Goal: Information Seeking & Learning: Learn about a topic

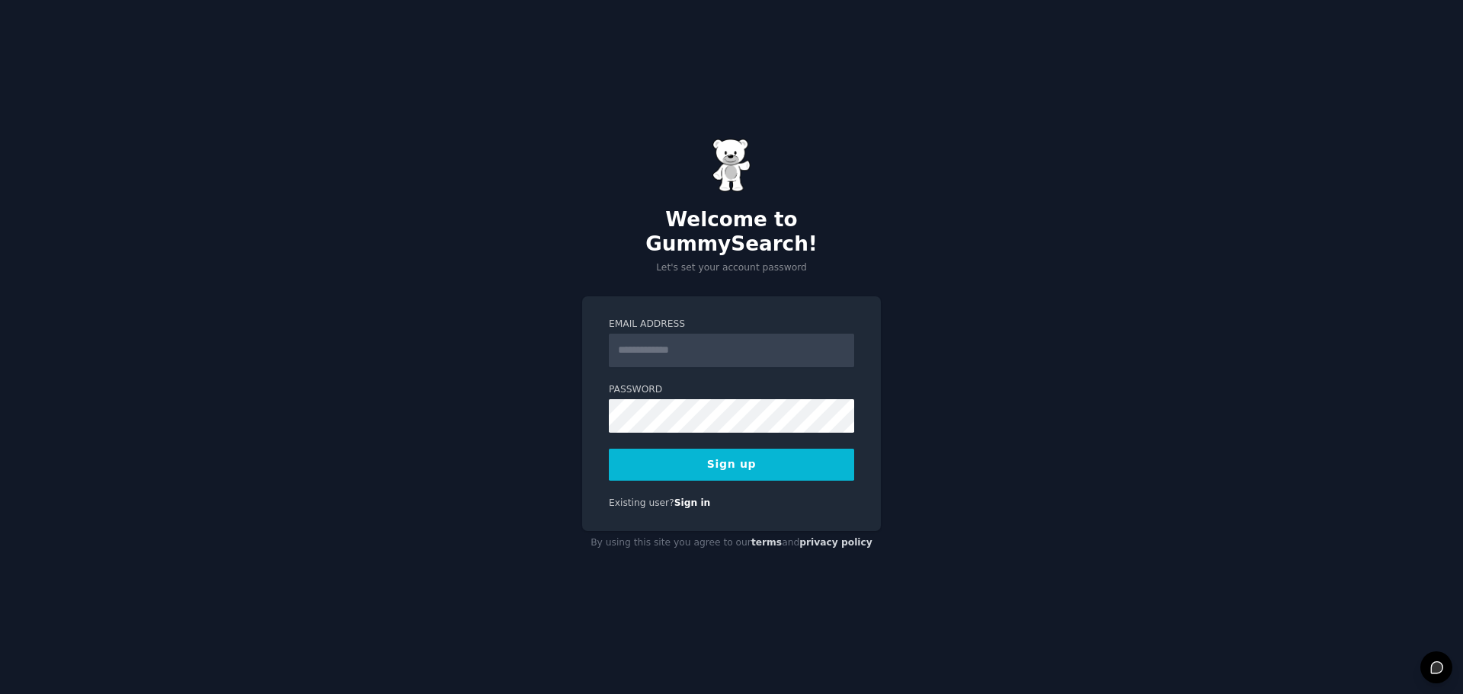
click at [670, 343] on input "Email Address" at bounding box center [731, 351] width 245 height 34
type input "**********"
click at [753, 459] on button "Sign up" at bounding box center [731, 465] width 245 height 32
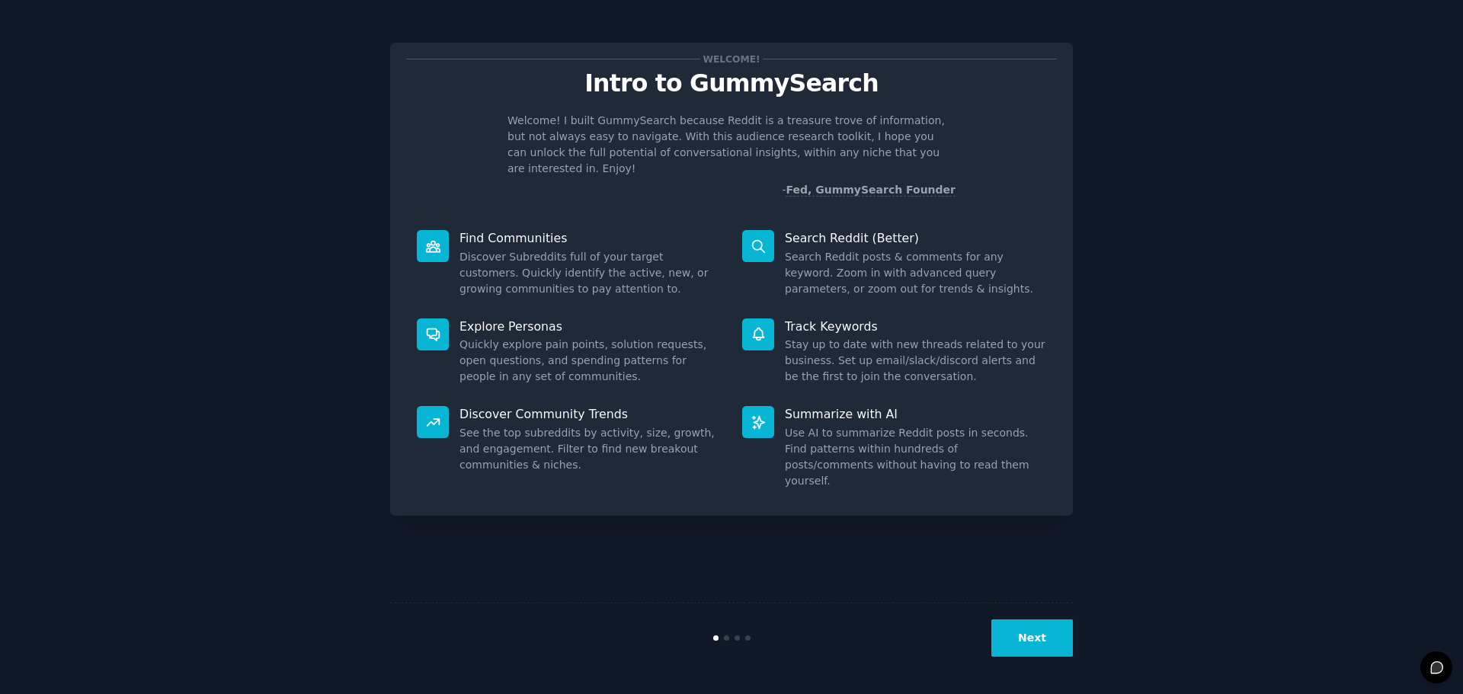
click at [1042, 638] on button "Next" at bounding box center [1032, 637] width 82 height 37
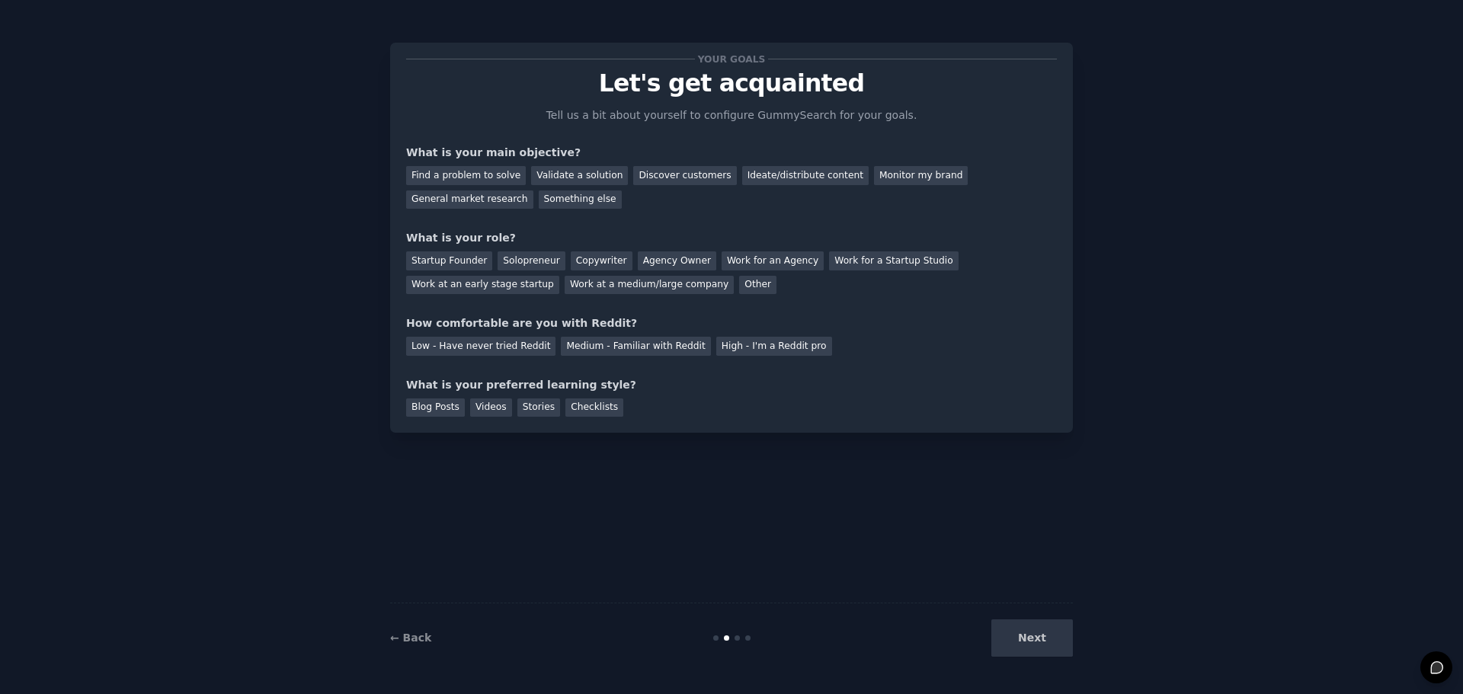
click at [1042, 638] on div "Next" at bounding box center [959, 637] width 228 height 37
click at [600, 346] on div "Medium - Familiar with Reddit" at bounding box center [635, 346] width 149 height 19
click at [578, 411] on div "Checklists" at bounding box center [594, 407] width 58 height 19
click at [763, 261] on div "Work for an Agency" at bounding box center [773, 260] width 102 height 19
click at [533, 190] on div "General market research" at bounding box center [469, 199] width 127 height 19
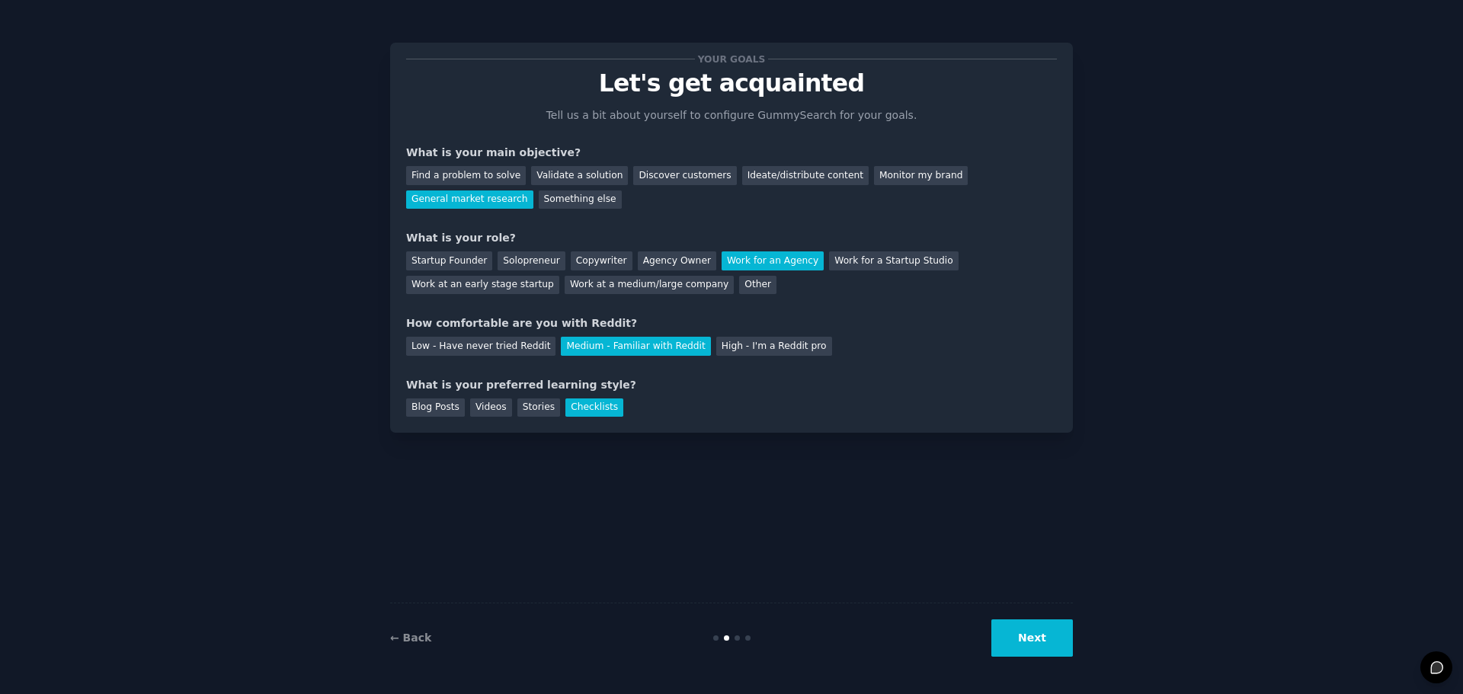
click at [1058, 645] on button "Next" at bounding box center [1032, 637] width 82 height 37
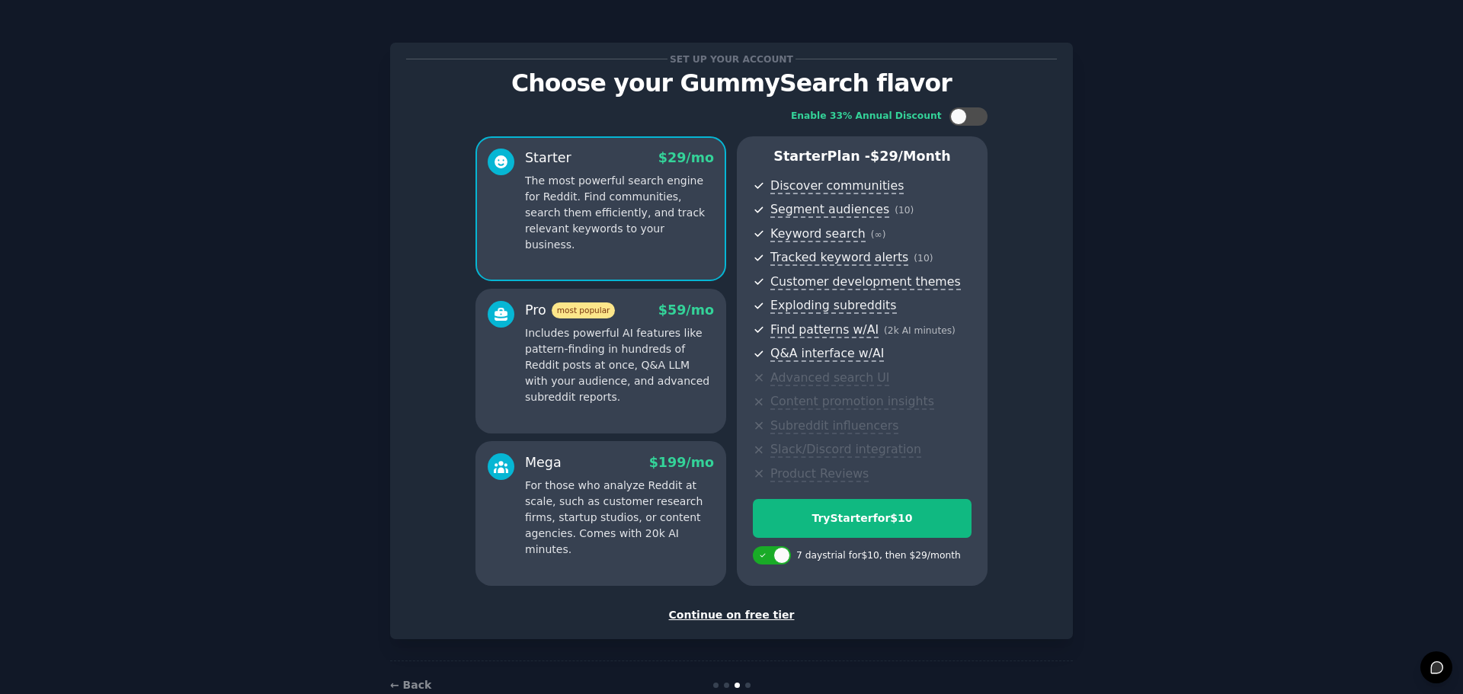
click at [755, 616] on div "Continue on free tier" at bounding box center [731, 615] width 651 height 16
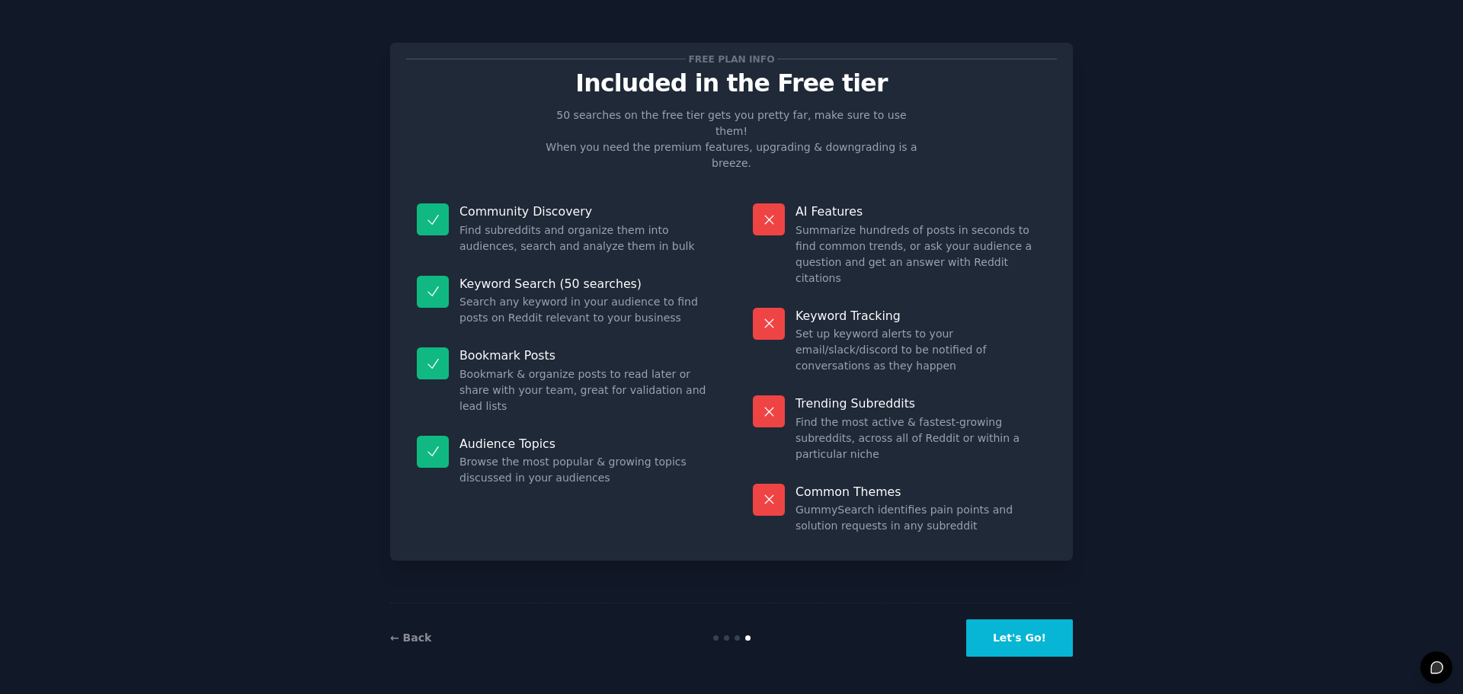
click at [1023, 631] on button "Let's Go!" at bounding box center [1019, 637] width 107 height 37
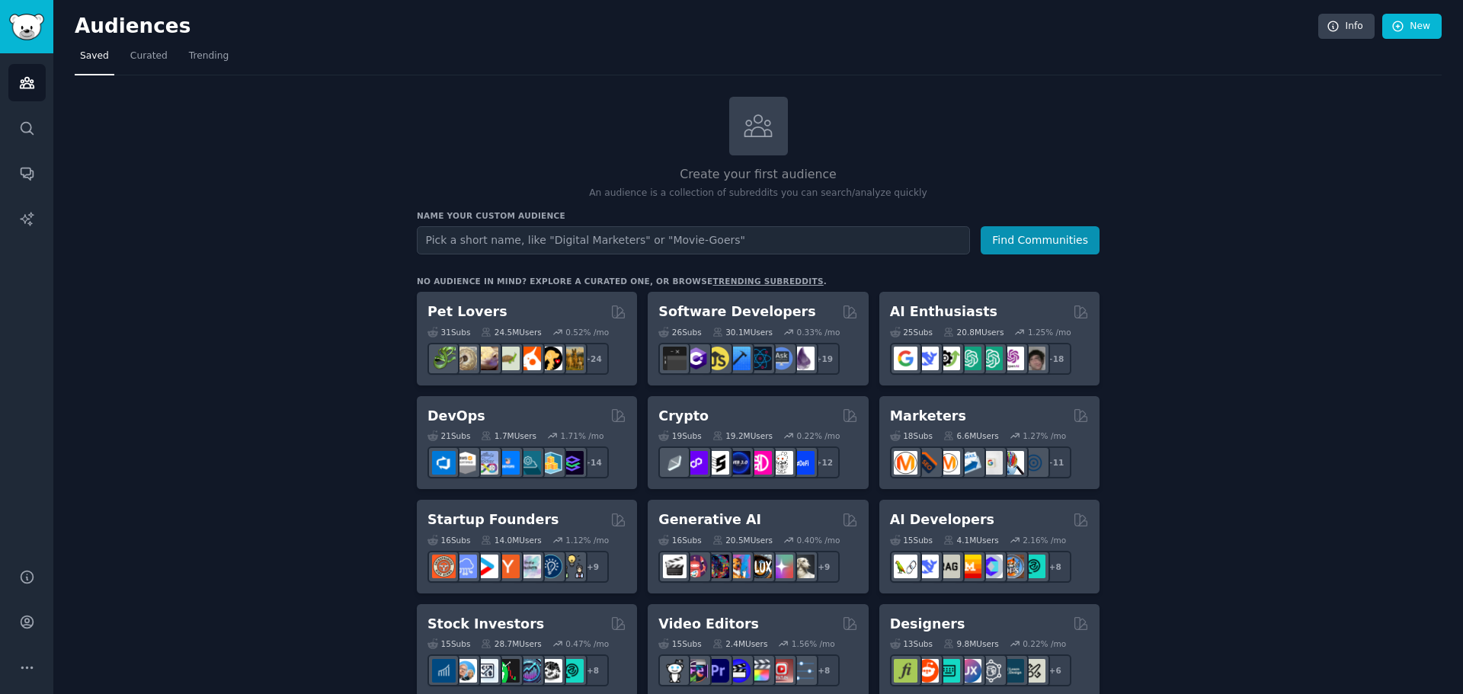
click at [599, 236] on input "text" at bounding box center [693, 240] width 553 height 28
click at [21, 134] on icon "Sidebar" at bounding box center [27, 128] width 16 height 16
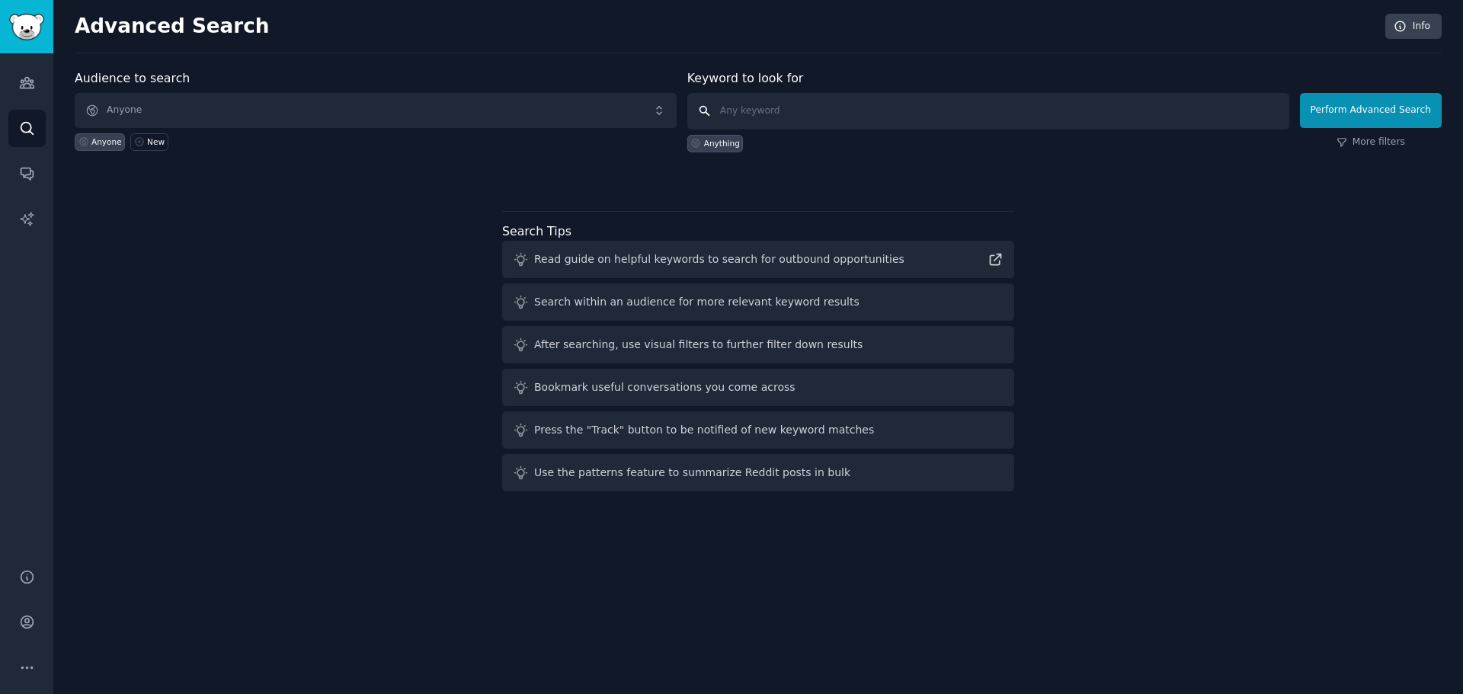
click at [793, 113] on input "text" at bounding box center [988, 111] width 602 height 37
click at [1266, 248] on div "Audience to search Anyone Anyone New Keyword to look for Anything Perform Advan…" at bounding box center [758, 283] width 1367 height 428
click at [29, 168] on icon "Sidebar" at bounding box center [27, 174] width 12 height 12
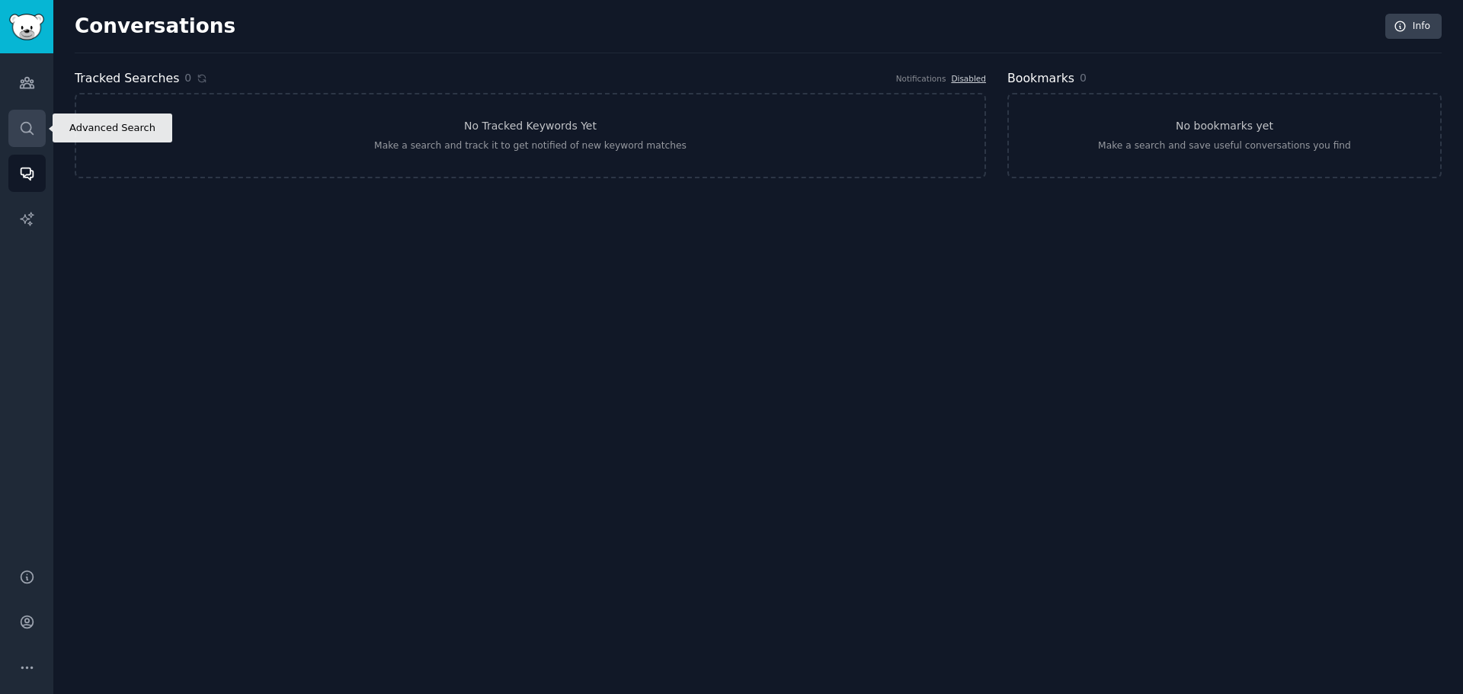
click at [11, 129] on link "Search" at bounding box center [26, 128] width 37 height 37
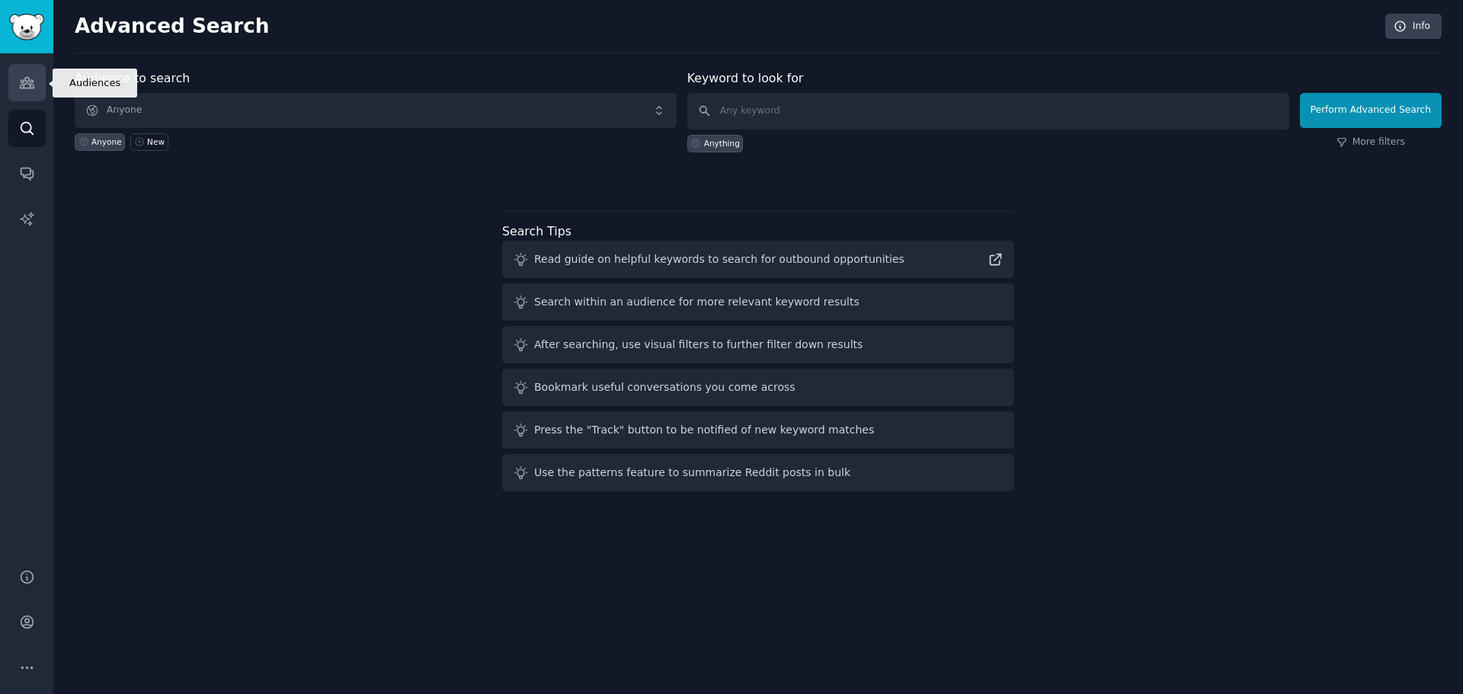
click at [12, 85] on link "Audiences" at bounding box center [26, 82] width 37 height 37
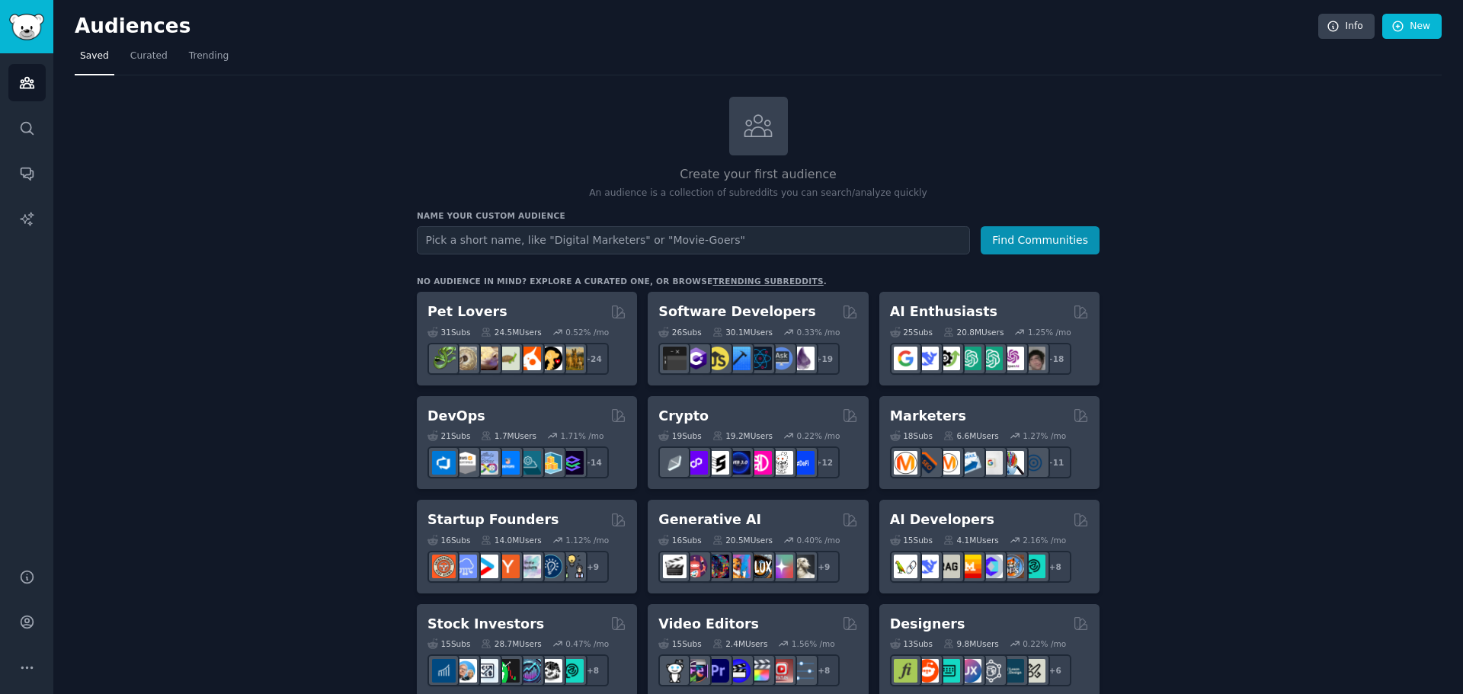
click at [800, 242] on input "text" at bounding box center [693, 240] width 553 height 28
click at [142, 63] on link "Curated" at bounding box center [149, 59] width 48 height 31
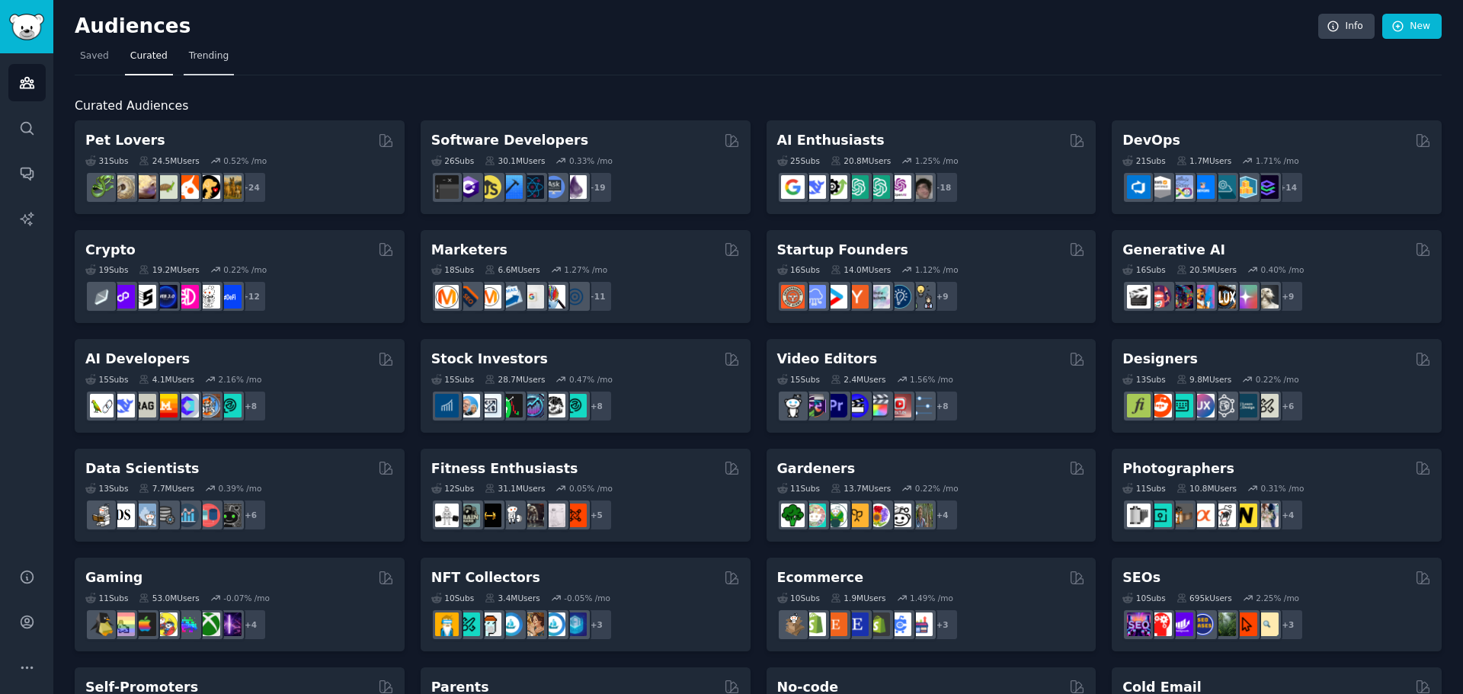
click at [203, 53] on span "Trending" at bounding box center [209, 57] width 40 height 14
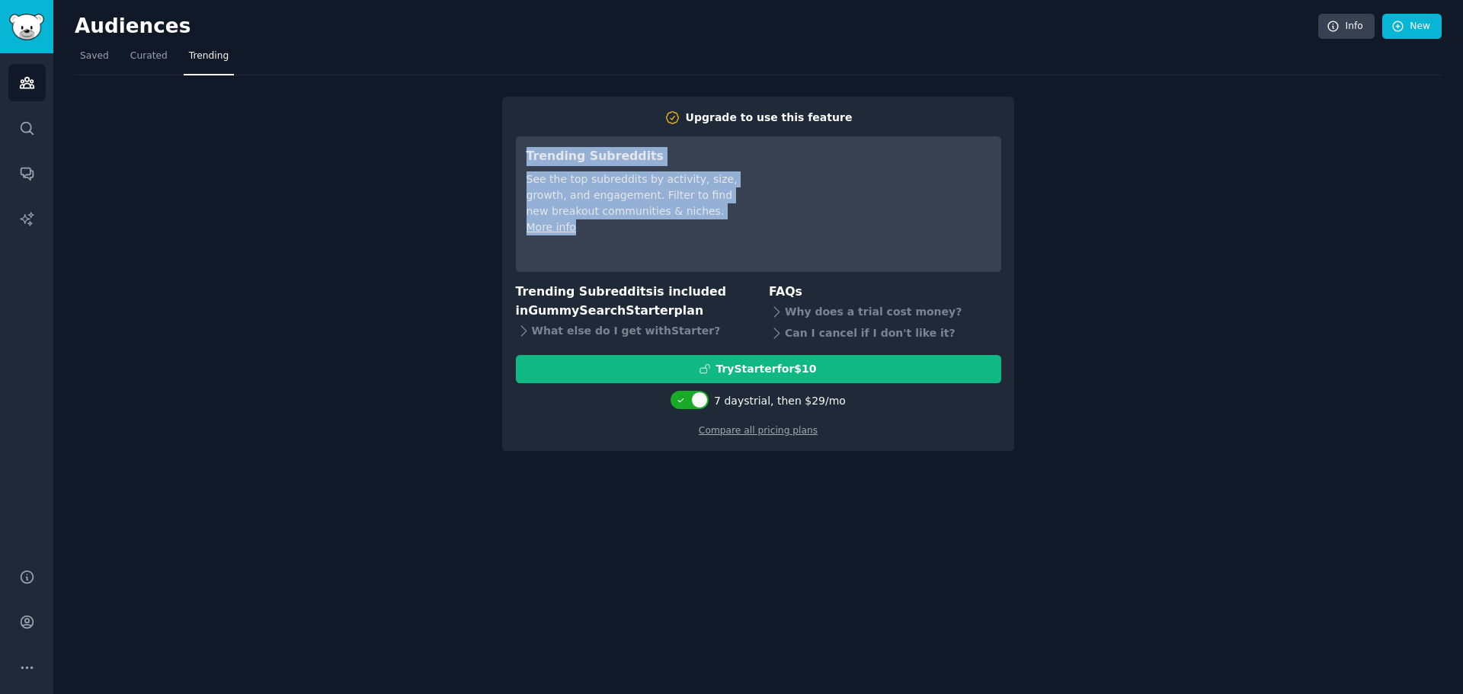
drag, startPoint x: 618, startPoint y: 229, endPoint x: 468, endPoint y: 142, distance: 173.8
click at [473, 139] on div "Upgrade to use this feature Trending Subreddits See the top subreddits by activ…" at bounding box center [758, 263] width 1367 height 376
click at [425, 181] on div "Upgrade to use this feature Trending Subreddits See the top subreddits by activ…" at bounding box center [758, 263] width 1367 height 376
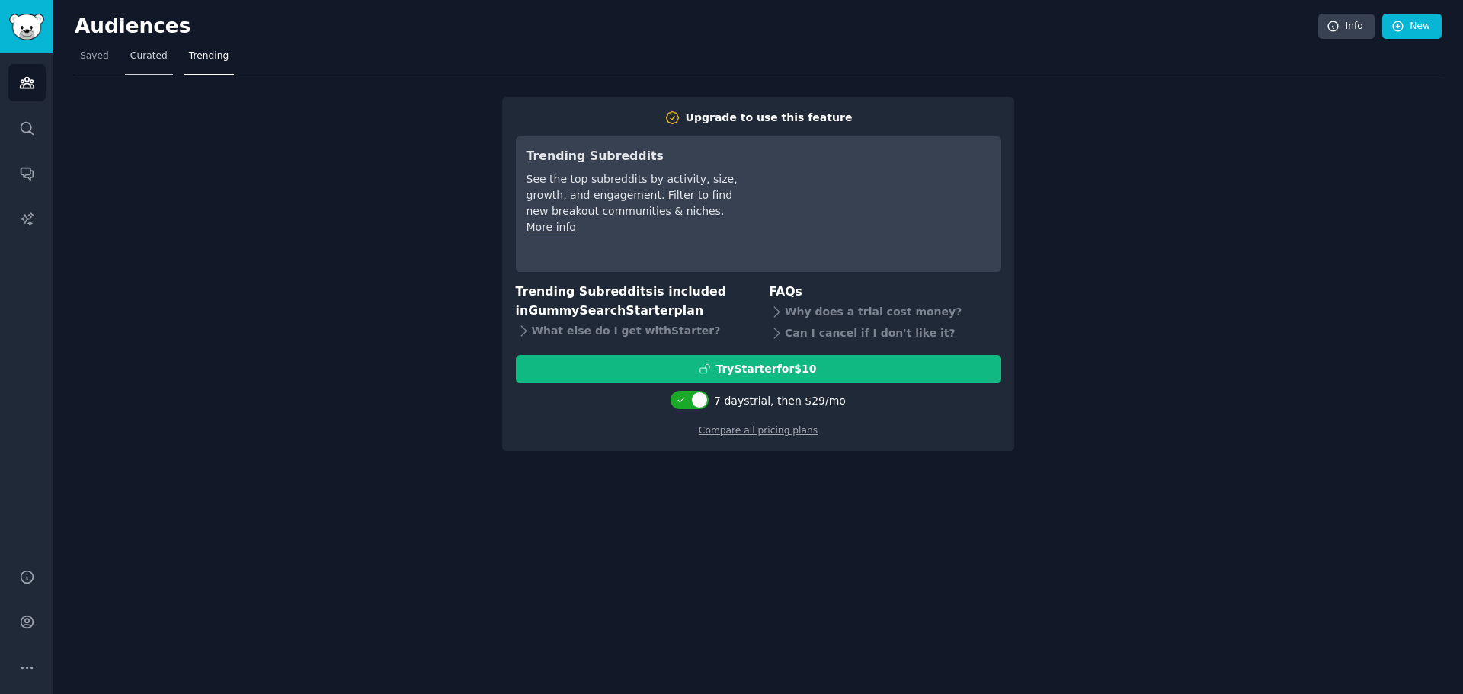
click at [155, 61] on span "Curated" at bounding box center [148, 57] width 37 height 14
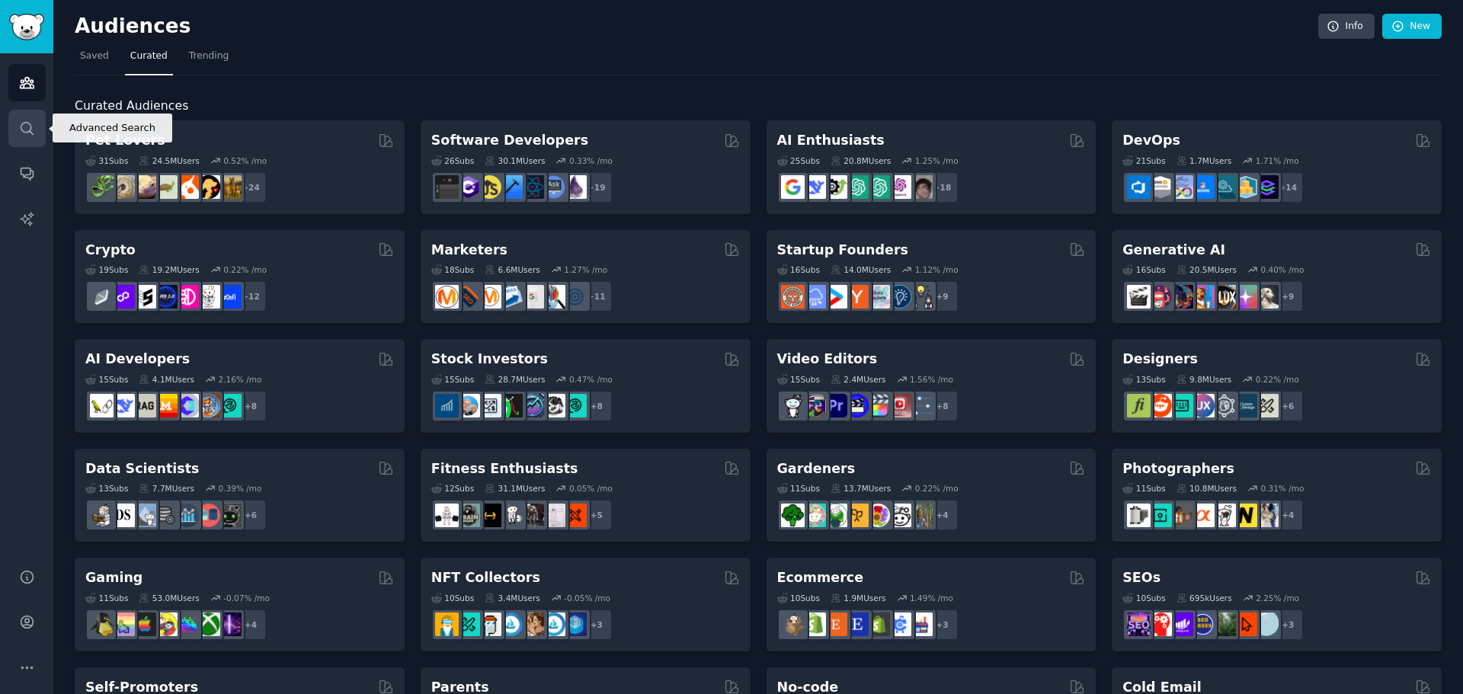
click at [27, 133] on icon "Sidebar" at bounding box center [27, 128] width 16 height 16
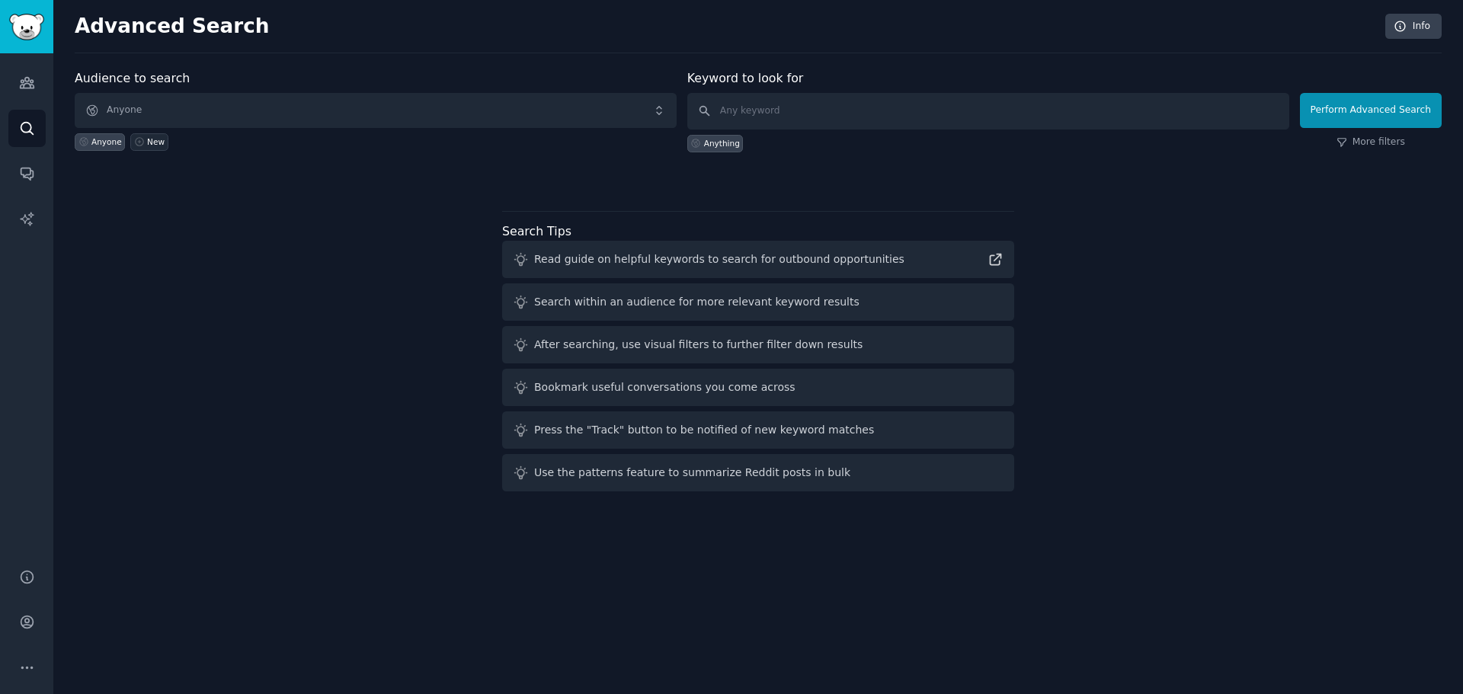
click at [147, 137] on div "New" at bounding box center [156, 141] width 18 height 11
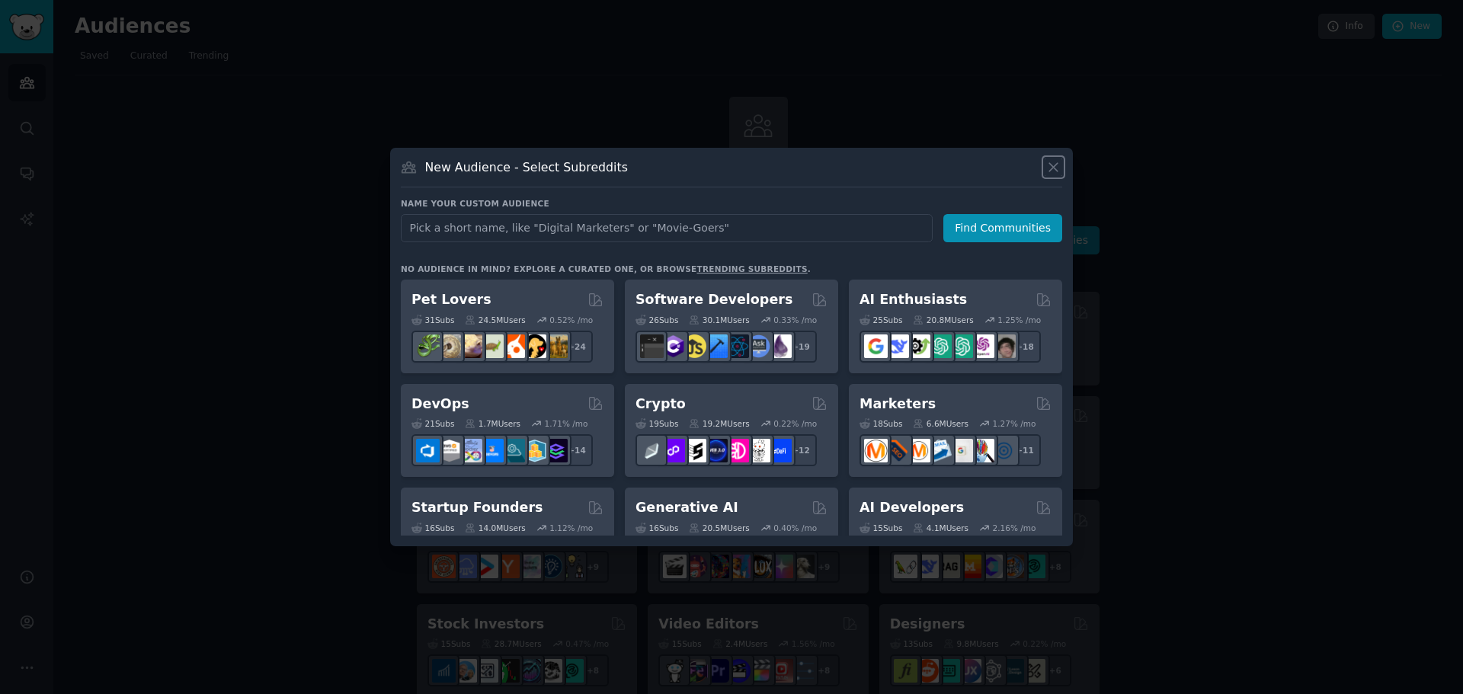
drag, startPoint x: 1061, startPoint y: 171, endPoint x: 960, endPoint y: 159, distance: 101.2
click at [1060, 171] on icon at bounding box center [1053, 167] width 16 height 16
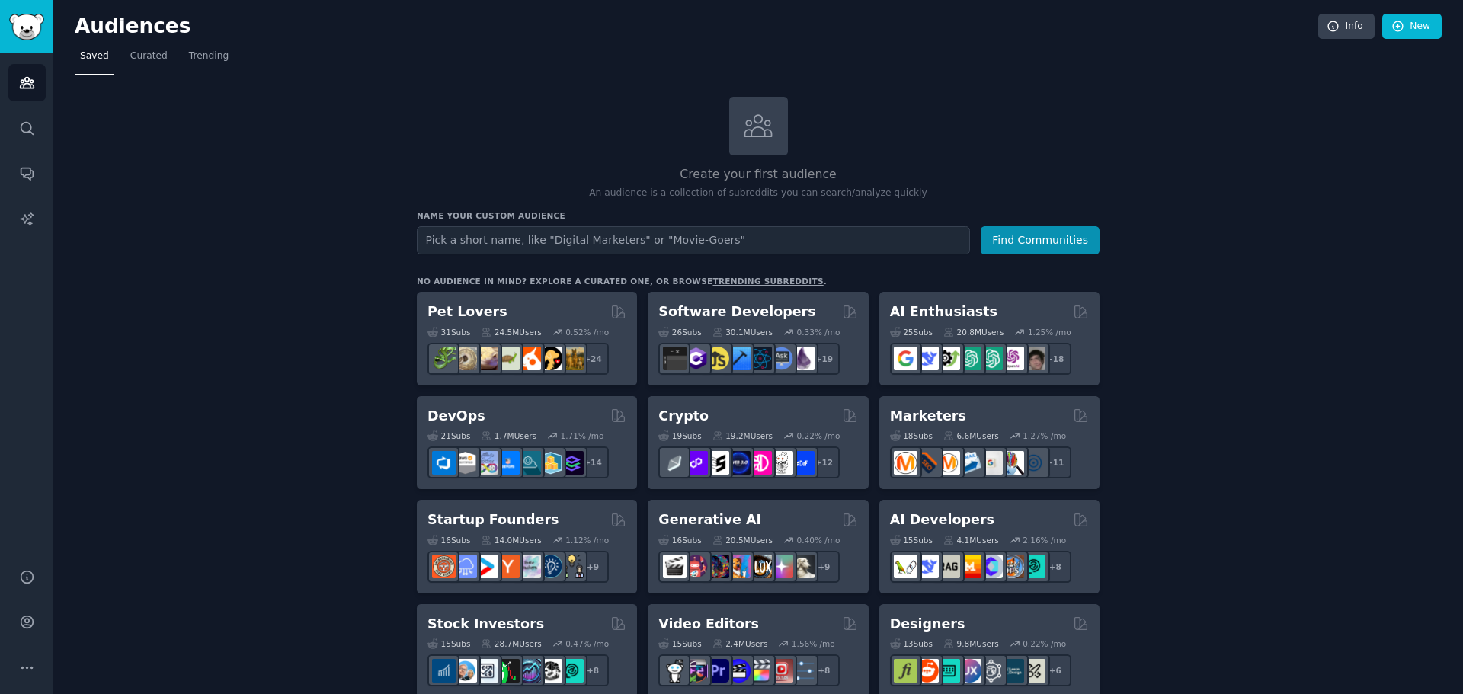
click at [325, 52] on nav "Saved Curated Trending" at bounding box center [758, 59] width 1367 height 31
click at [133, 59] on span "Curated" at bounding box center [148, 57] width 37 height 14
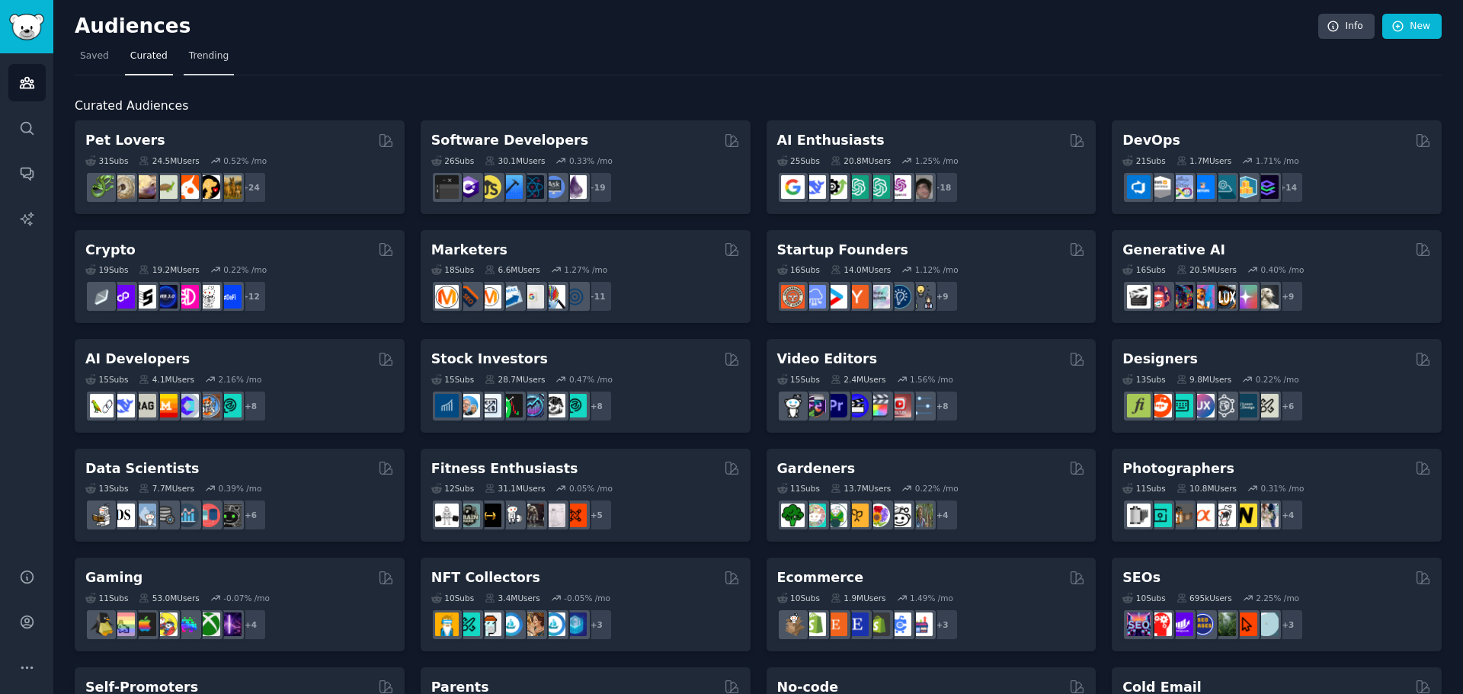
click at [189, 50] on span "Trending" at bounding box center [209, 57] width 40 height 14
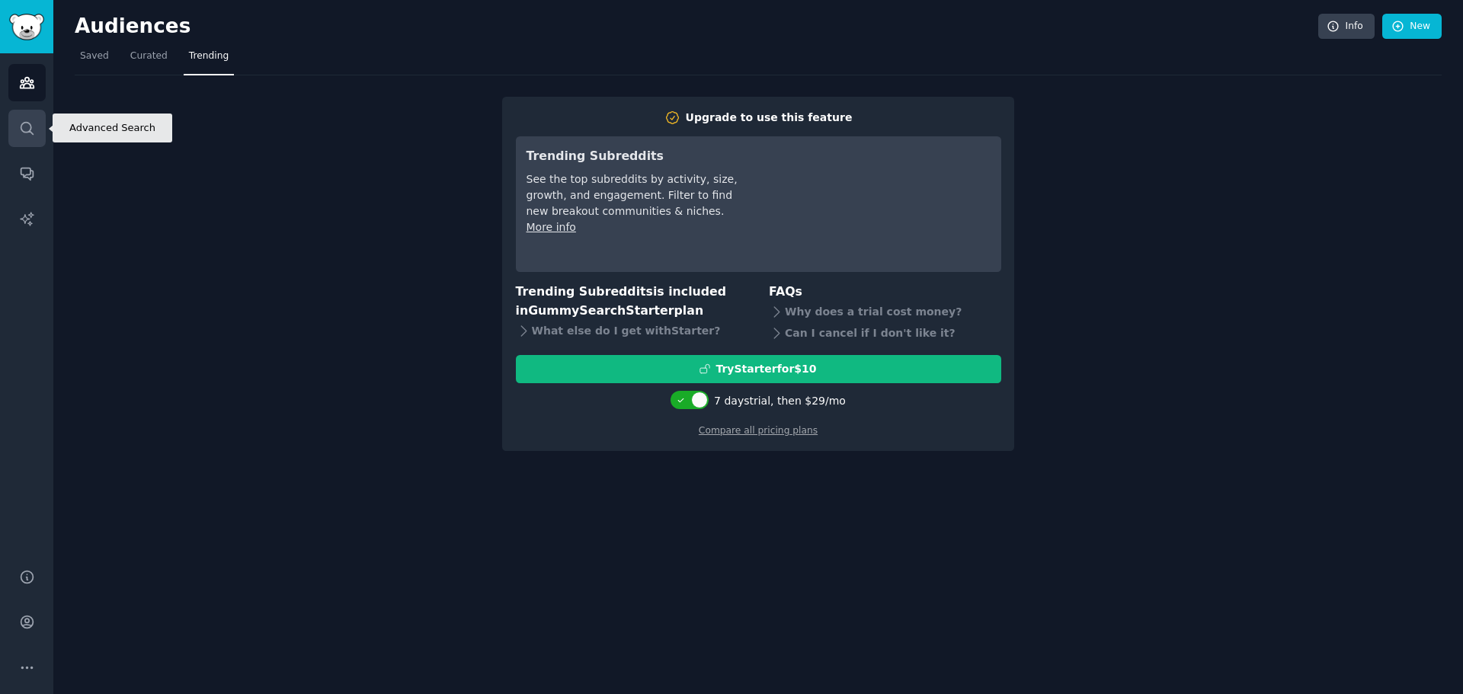
click at [32, 123] on icon "Sidebar" at bounding box center [27, 128] width 16 height 16
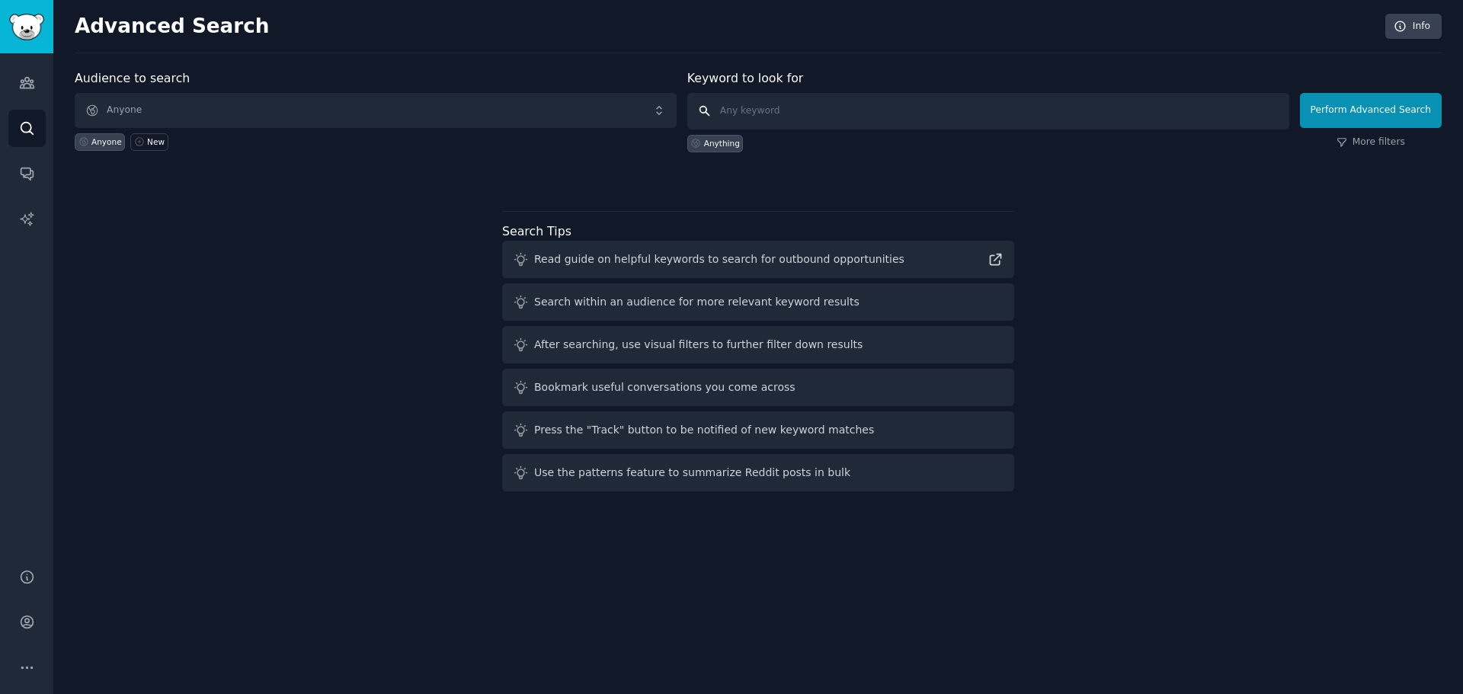
click at [837, 119] on input "text" at bounding box center [988, 111] width 602 height 37
type input "ozempic"
click at [1395, 104] on button "Perform Advanced Search" at bounding box center [1371, 110] width 142 height 35
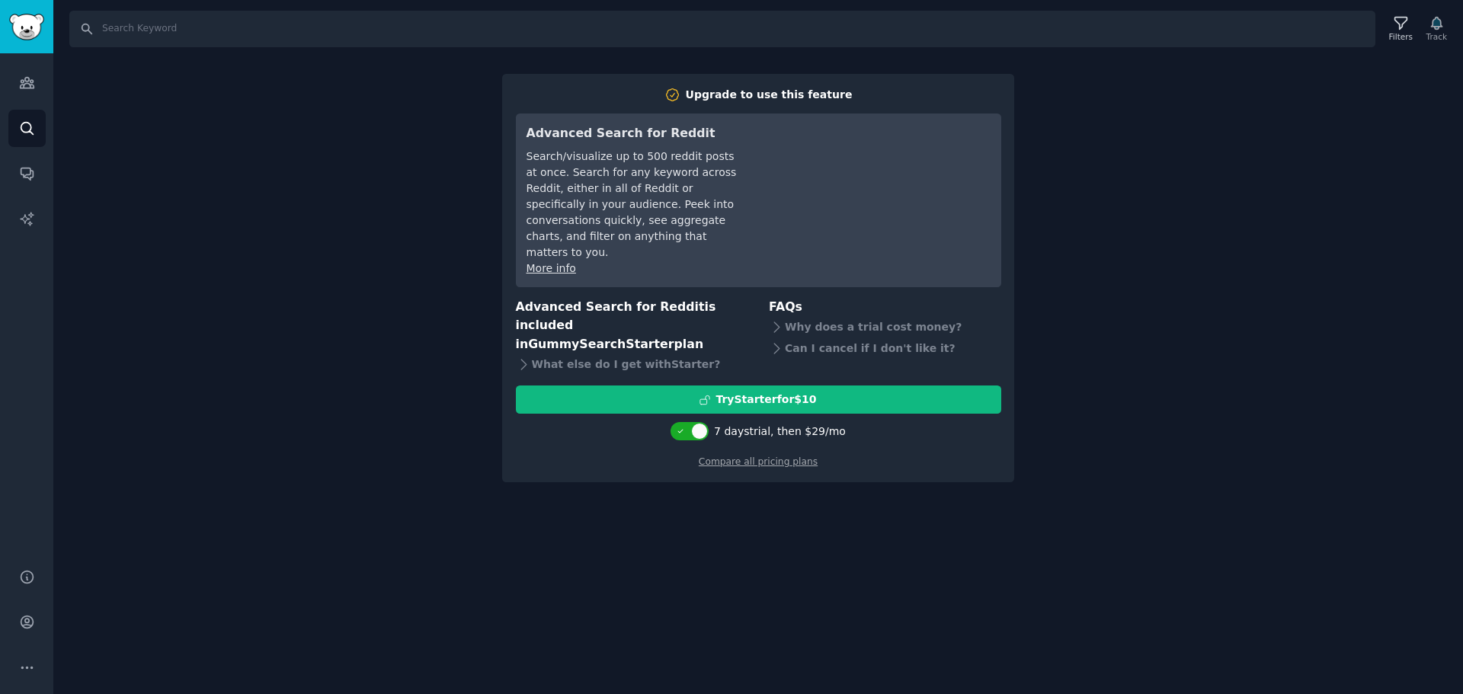
click at [1173, 211] on div "Search Filters Track Upgrade to use this feature Advanced Search for Reddit Sea…" at bounding box center [758, 347] width 1410 height 694
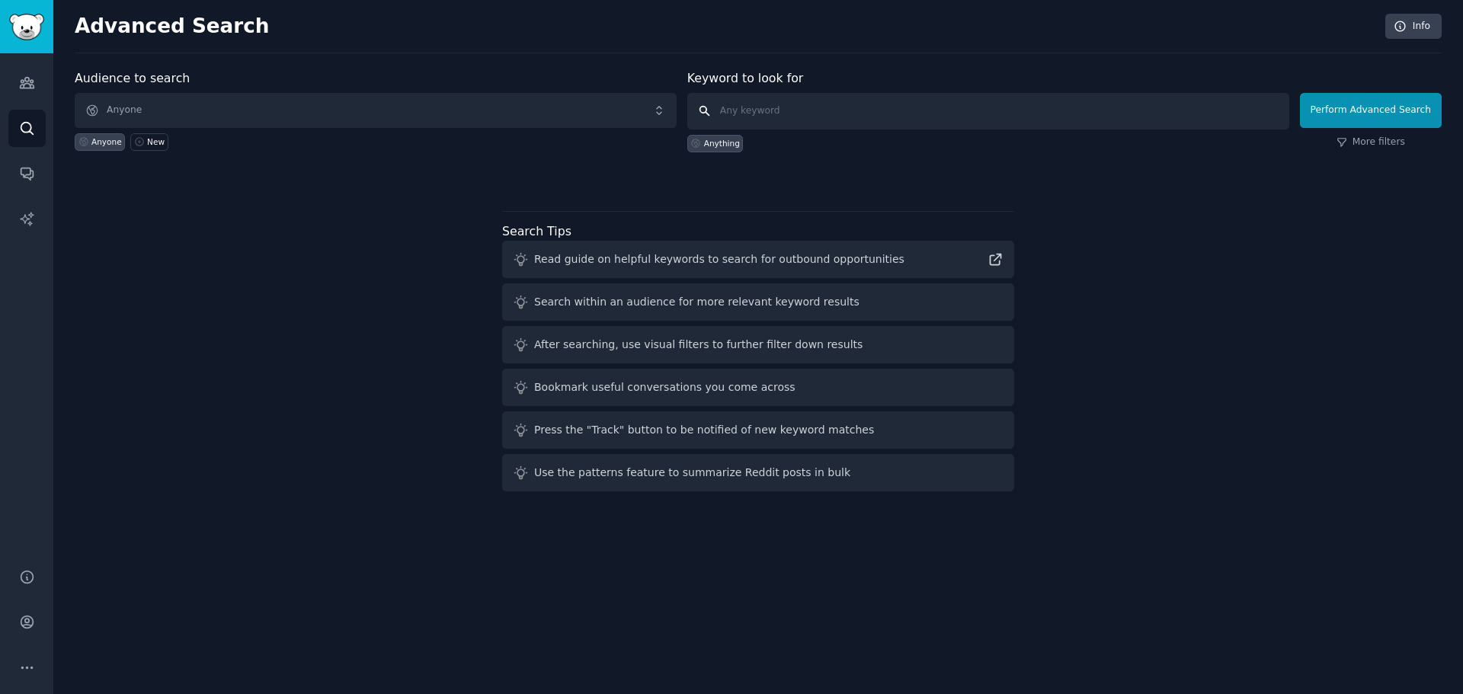
click at [912, 110] on input "text" at bounding box center [988, 111] width 602 height 37
click at [359, 112] on span "Anyone" at bounding box center [376, 110] width 602 height 35
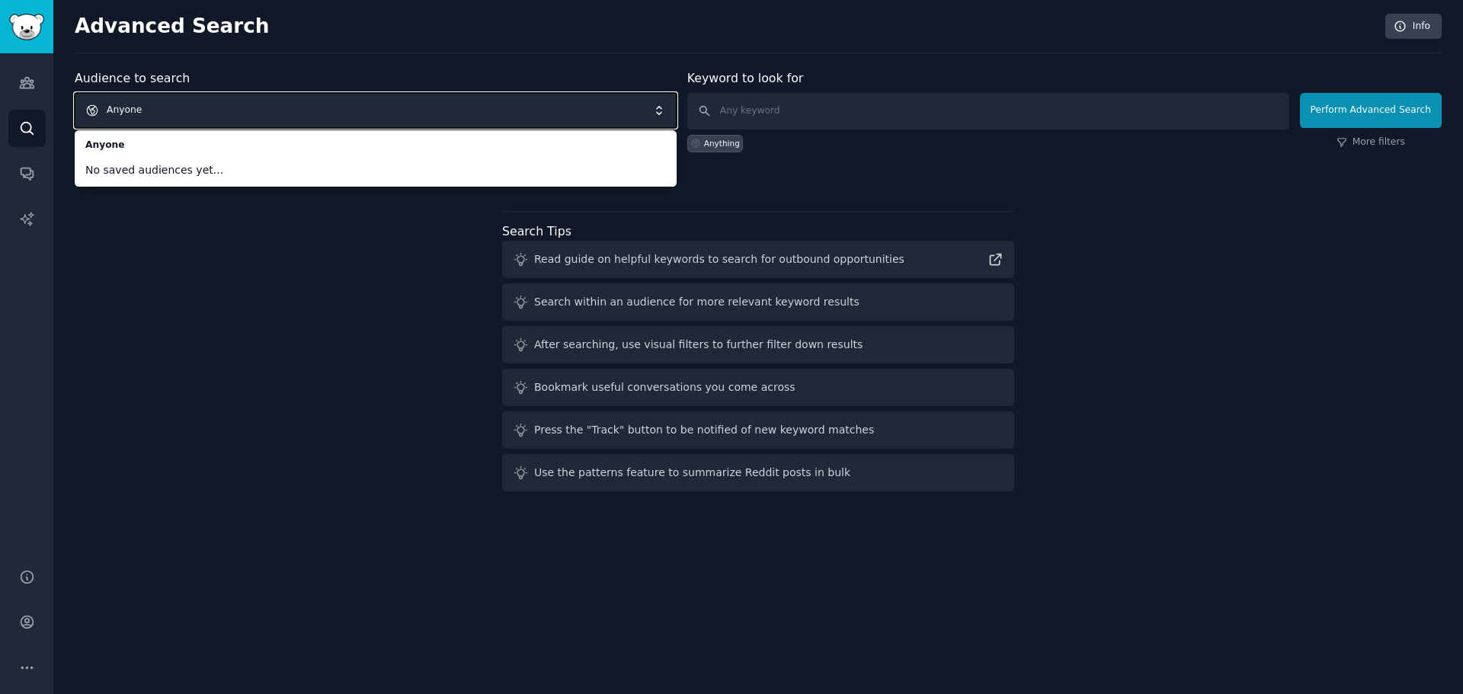
click at [249, 110] on span "Anyone" at bounding box center [376, 110] width 602 height 35
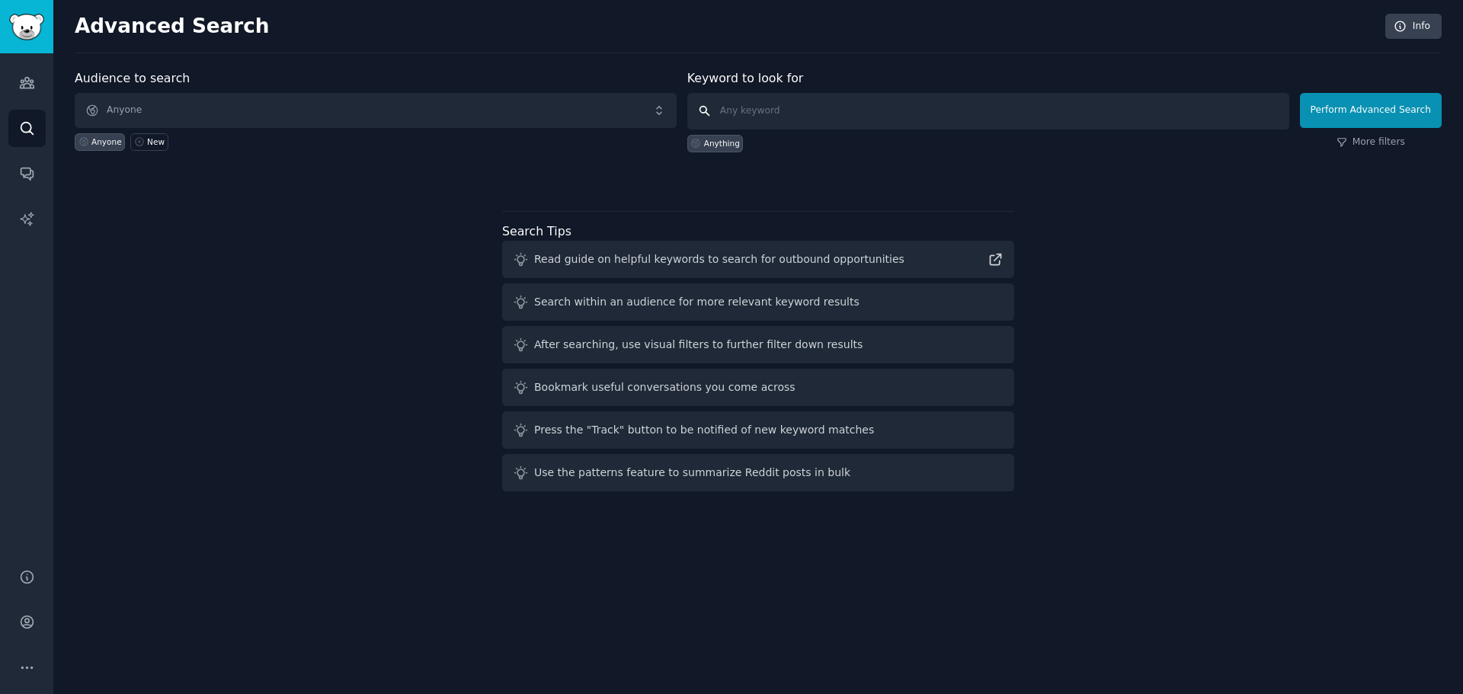
click at [795, 110] on input "text" at bounding box center [988, 111] width 602 height 37
click at [710, 114] on input "ozempic" at bounding box center [988, 111] width 602 height 37
type input "ozempic"
click at [1385, 139] on link "More filters" at bounding box center [1370, 143] width 69 height 14
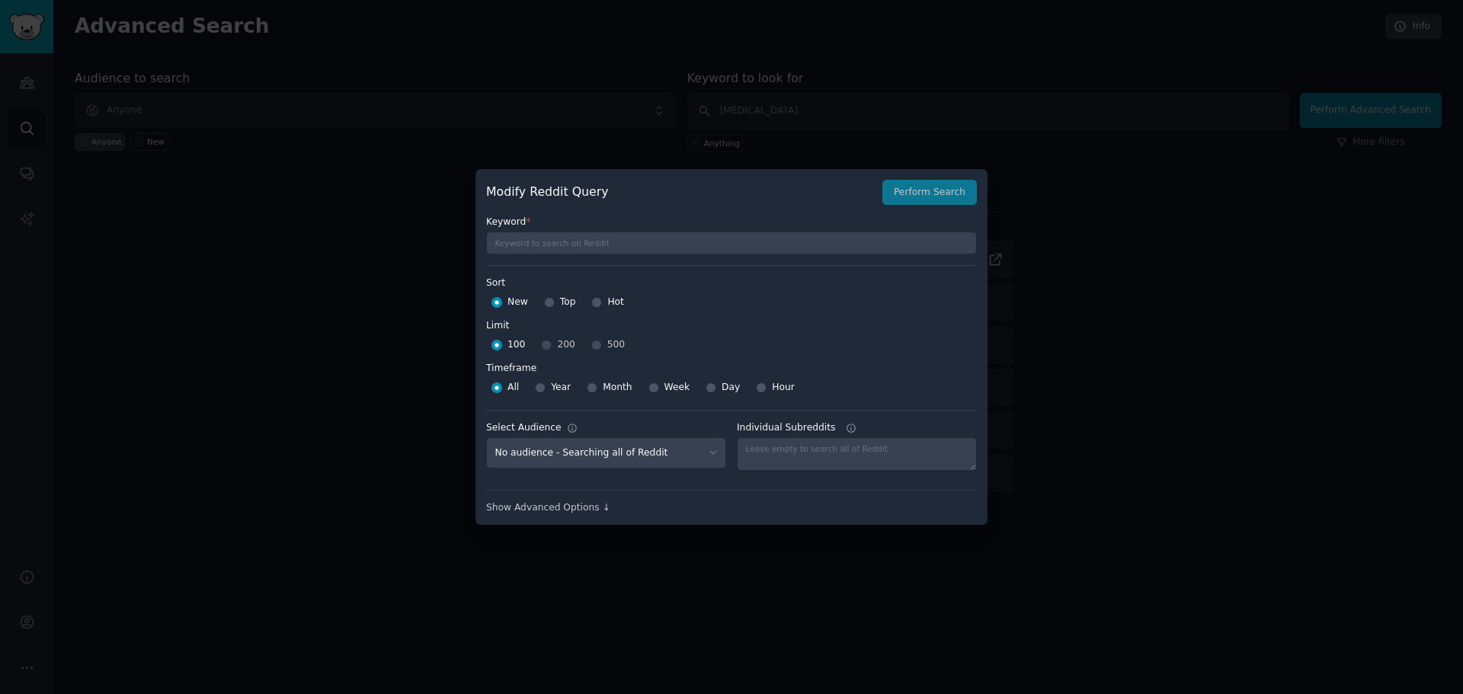
click at [546, 388] on div "Year" at bounding box center [553, 388] width 36 height 24
click at [535, 389] on input "Year" at bounding box center [540, 387] width 11 height 11
radio input "true"
click at [596, 344] on div "100 200 500" at bounding box center [731, 345] width 491 height 24
click at [549, 301] on input "Top" at bounding box center [549, 302] width 11 height 11
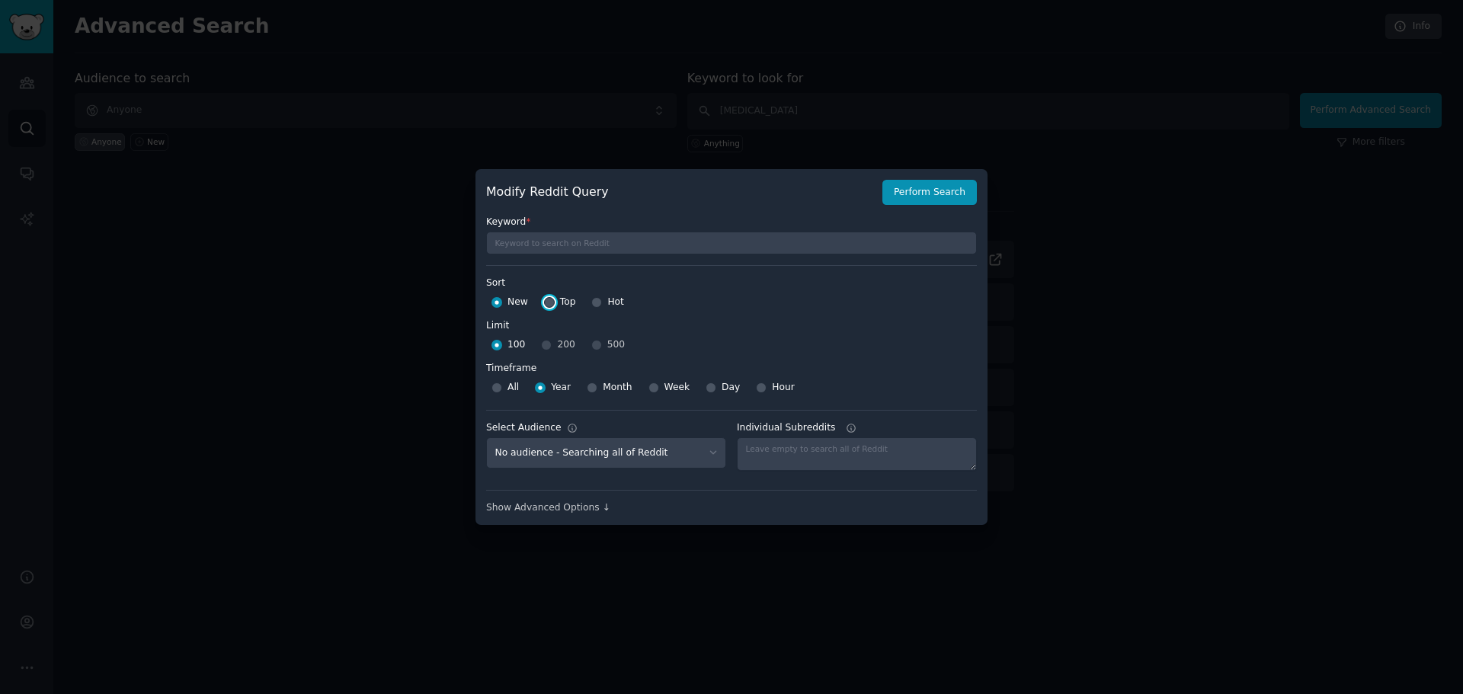
radio input "true"
click at [786, 448] on textarea "Individual Subreddits" at bounding box center [857, 454] width 240 height 34
click at [641, 450] on select "No audience - Searching all of Reddit" at bounding box center [606, 452] width 240 height 31
click at [828, 451] on textarea "Individual Subreddits" at bounding box center [857, 454] width 240 height 34
click at [857, 478] on div "Individual Subreddits" at bounding box center [857, 450] width 240 height 58
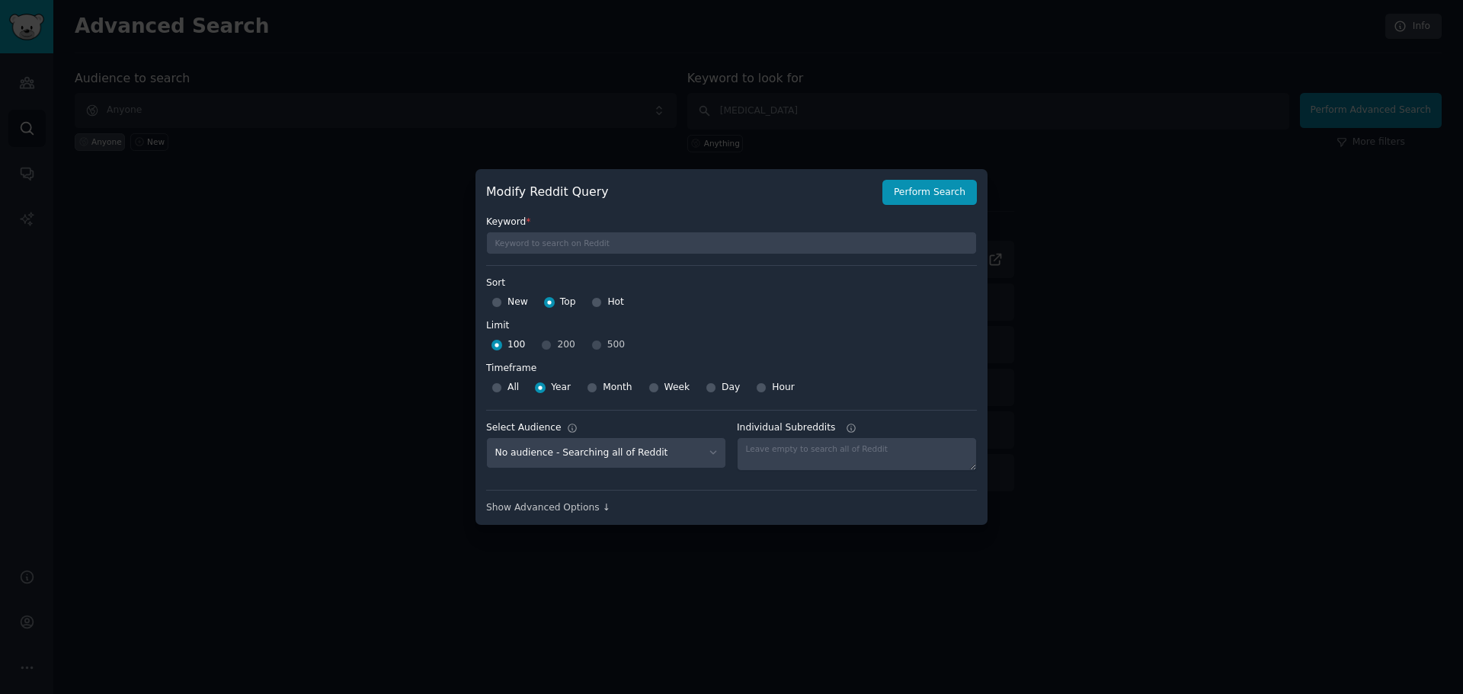
click at [847, 424] on icon at bounding box center [851, 428] width 8 height 8
click at [840, 437] on textarea "Individual Subreddits" at bounding box center [857, 454] width 240 height 34
click at [847, 424] on icon at bounding box center [851, 428] width 8 height 8
click at [841, 437] on textarea "Individual Subreddits" at bounding box center [857, 454] width 240 height 34
click at [779, 443] on textarea "Individual Subreddits" at bounding box center [857, 454] width 240 height 34
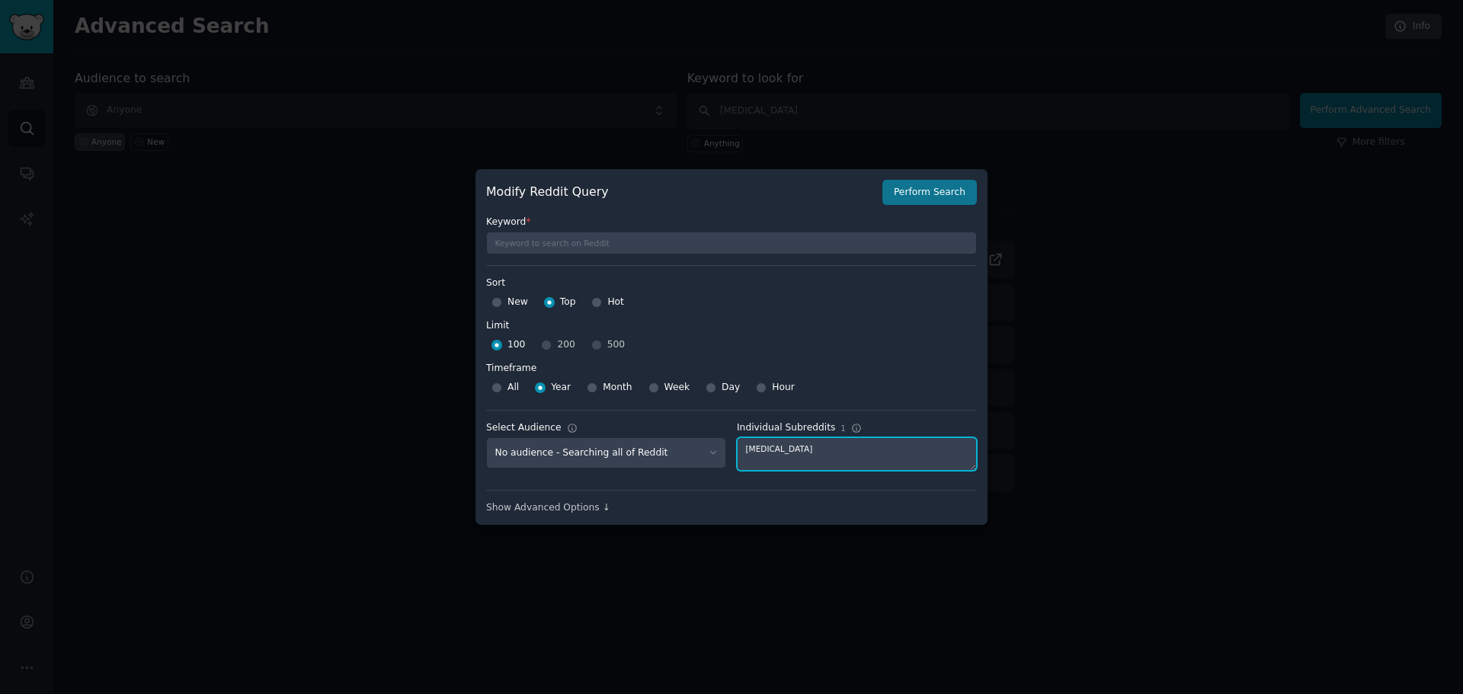
type textarea "ozempic"
click at [908, 181] on button "Perform Search" at bounding box center [929, 193] width 94 height 26
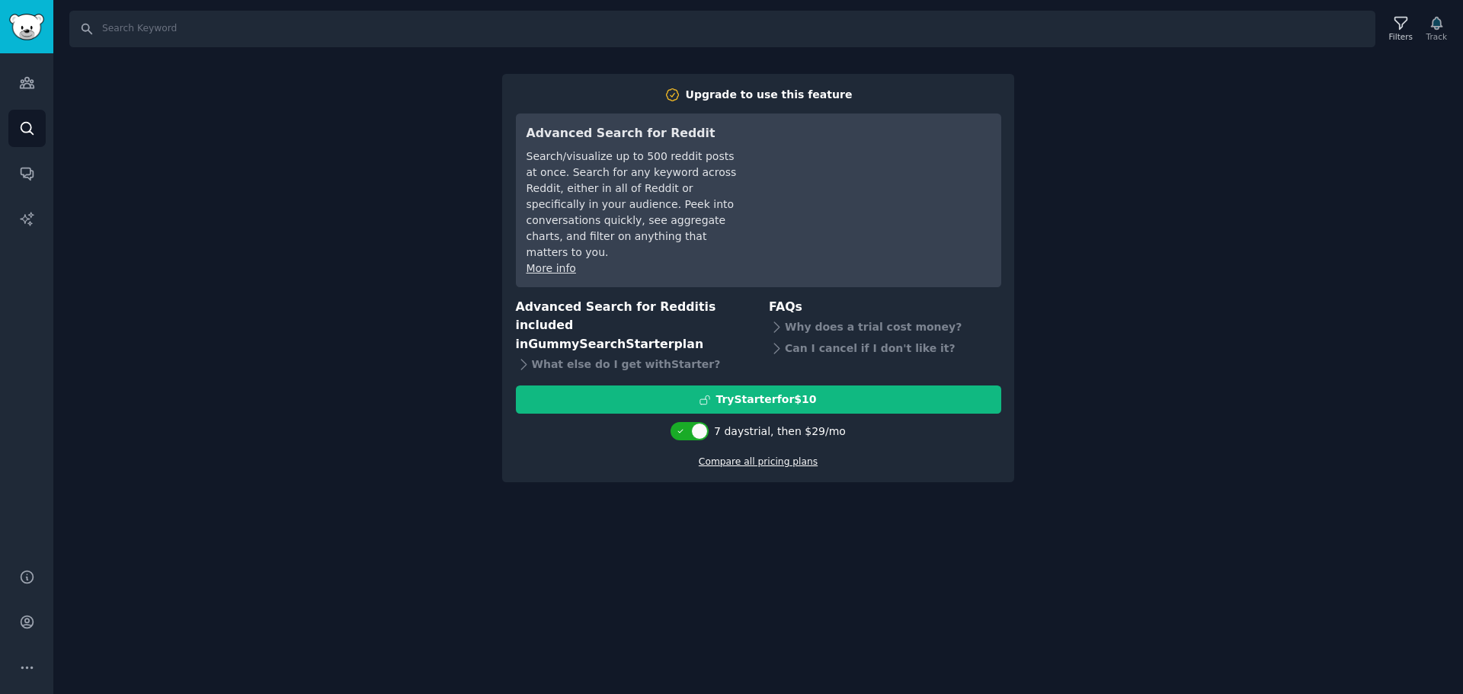
click at [791, 456] on link "Compare all pricing plans" at bounding box center [758, 461] width 119 height 11
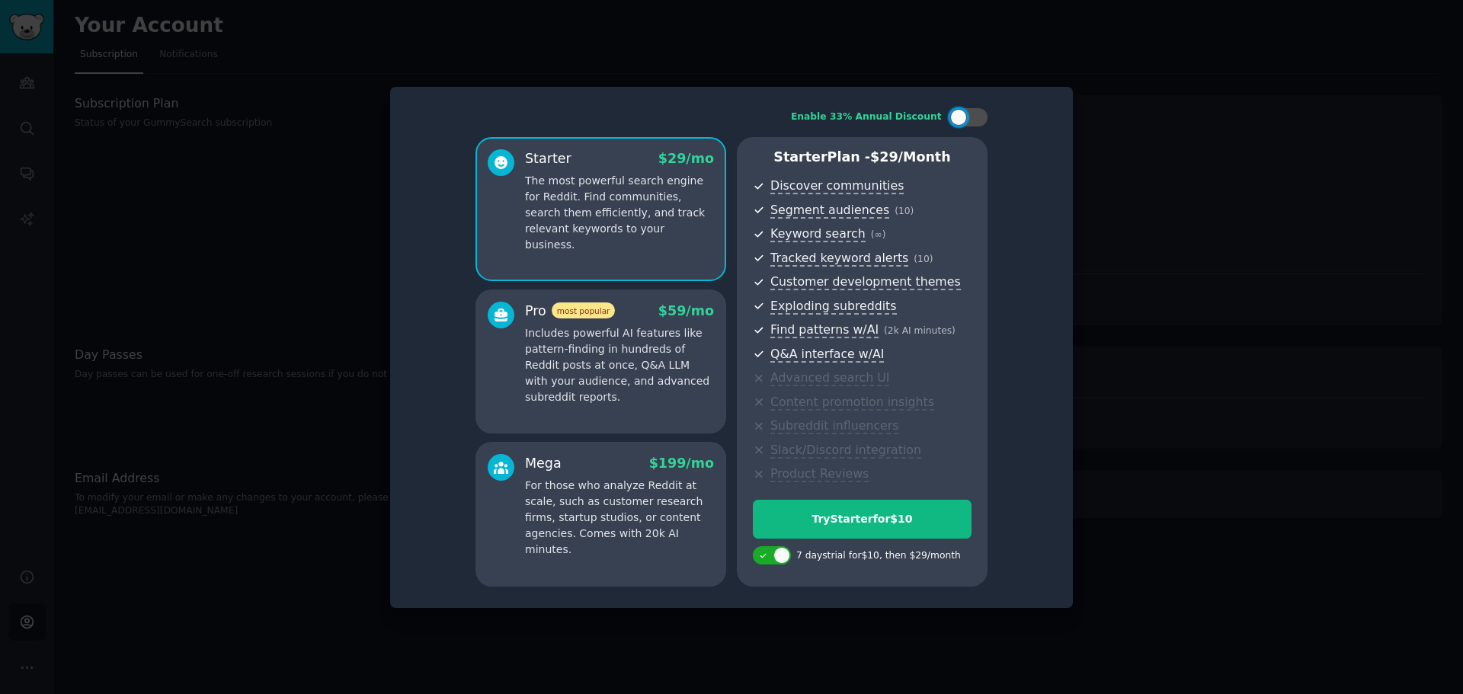
click at [1115, 203] on div at bounding box center [731, 347] width 1463 height 694
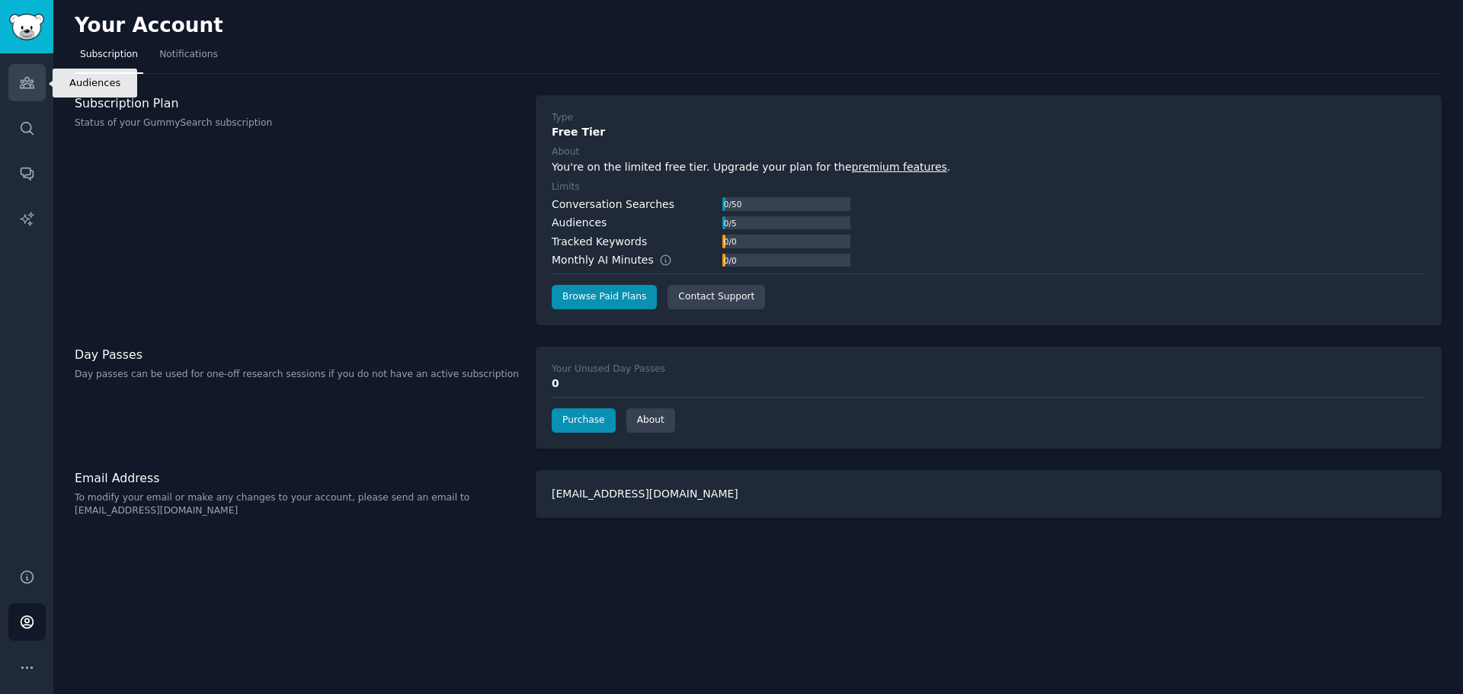
click at [21, 85] on icon "Sidebar" at bounding box center [27, 83] width 14 height 11
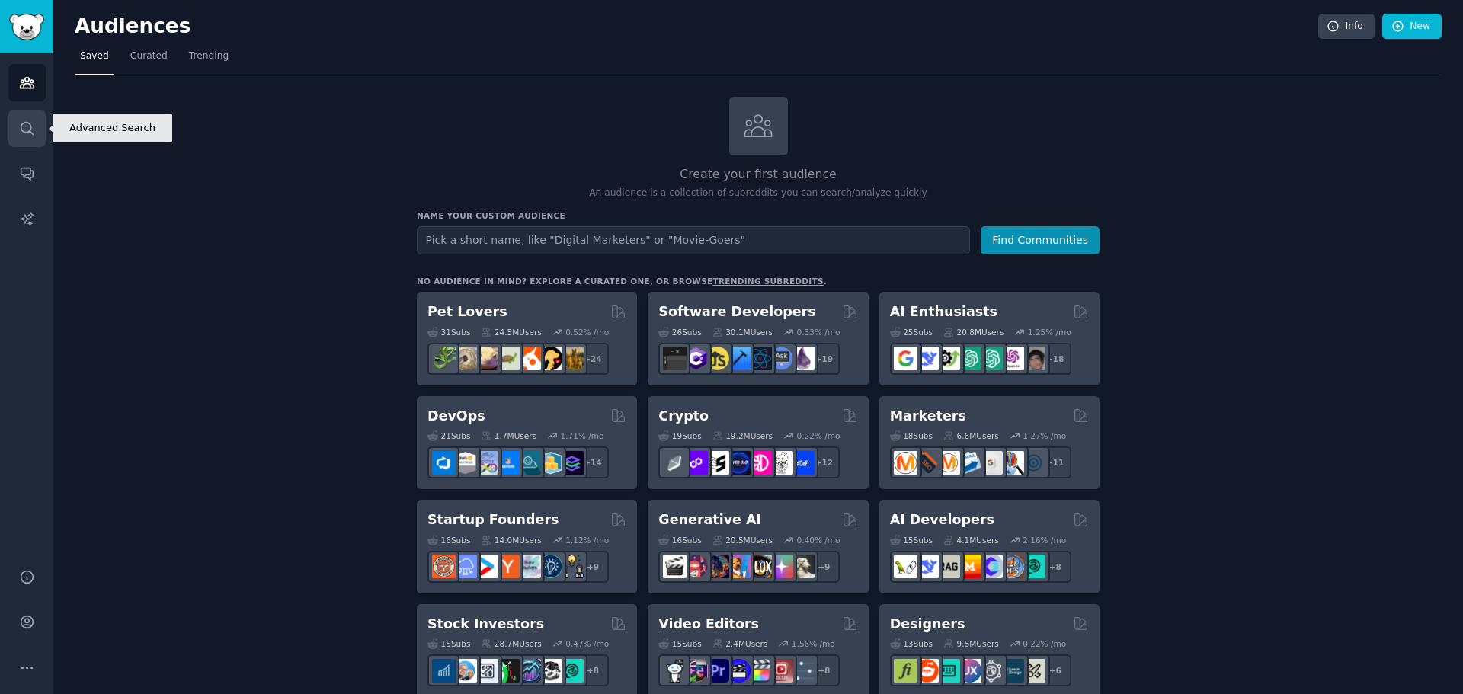
click at [34, 126] on icon "Sidebar" at bounding box center [27, 128] width 16 height 16
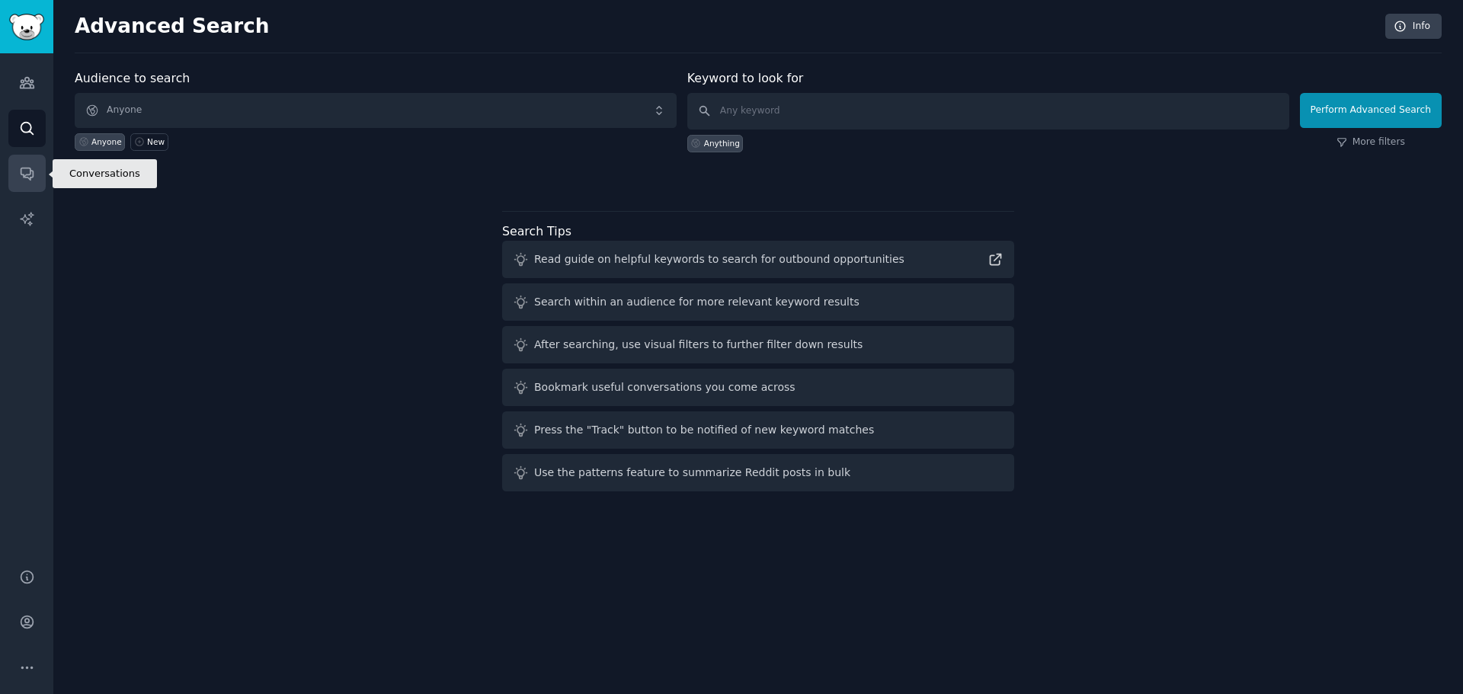
click at [28, 176] on icon "Sidebar" at bounding box center [27, 173] width 16 height 16
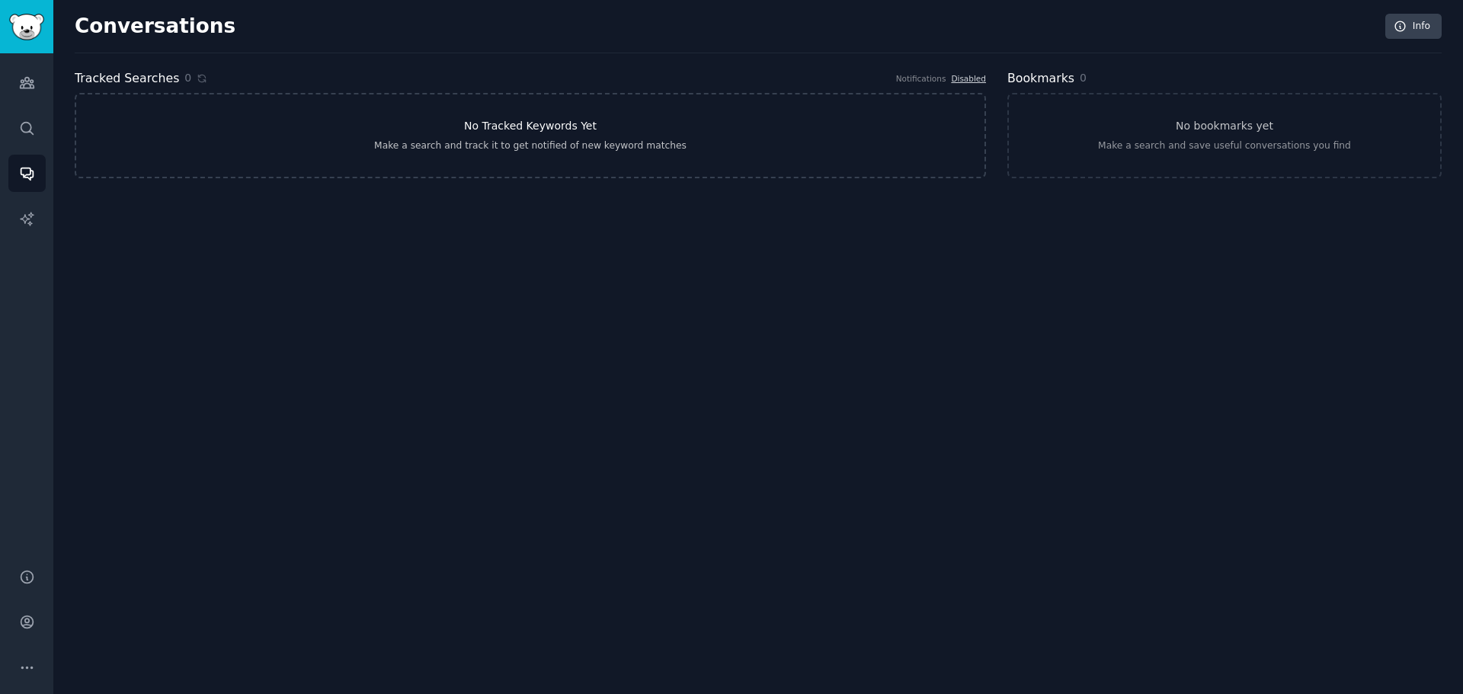
click at [543, 159] on link "No Tracked Keywords Yet Make a search and track it to get notified of new keywo…" at bounding box center [530, 135] width 911 height 85
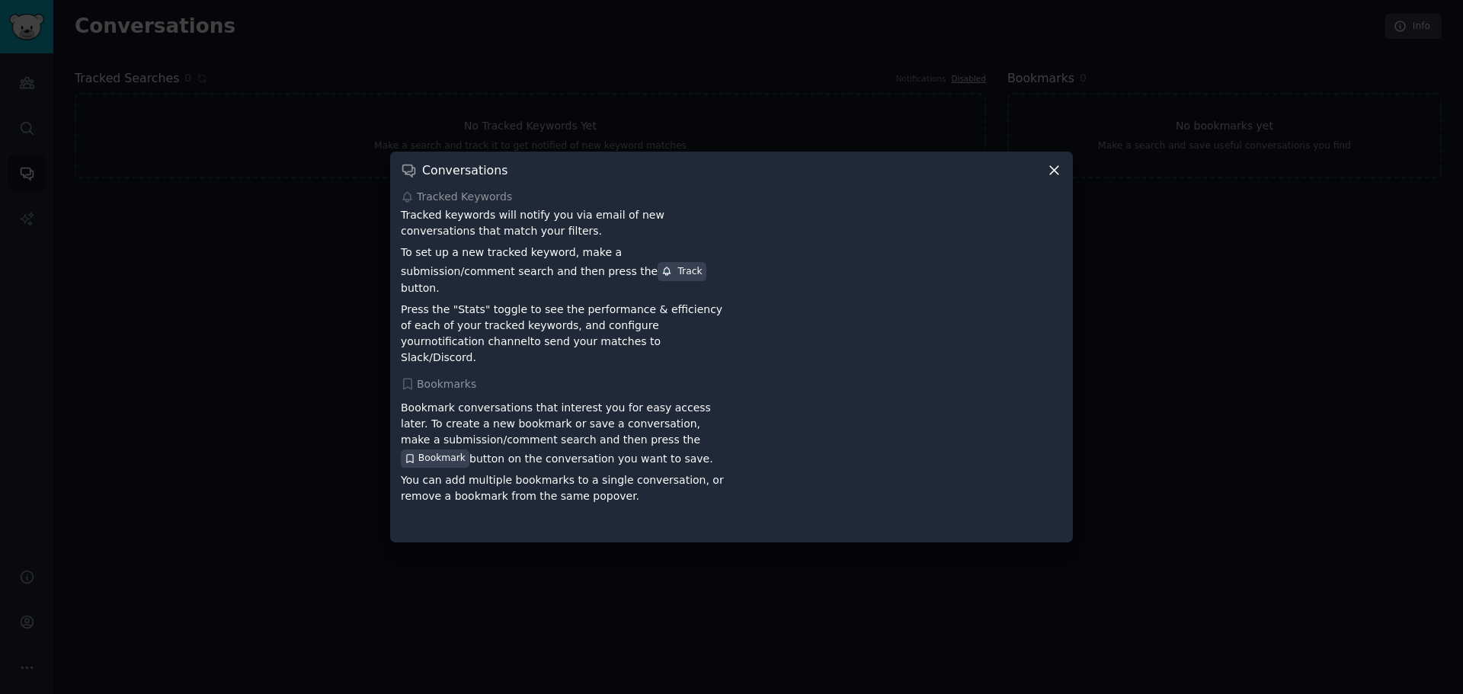
click at [1166, 267] on div at bounding box center [731, 347] width 1463 height 694
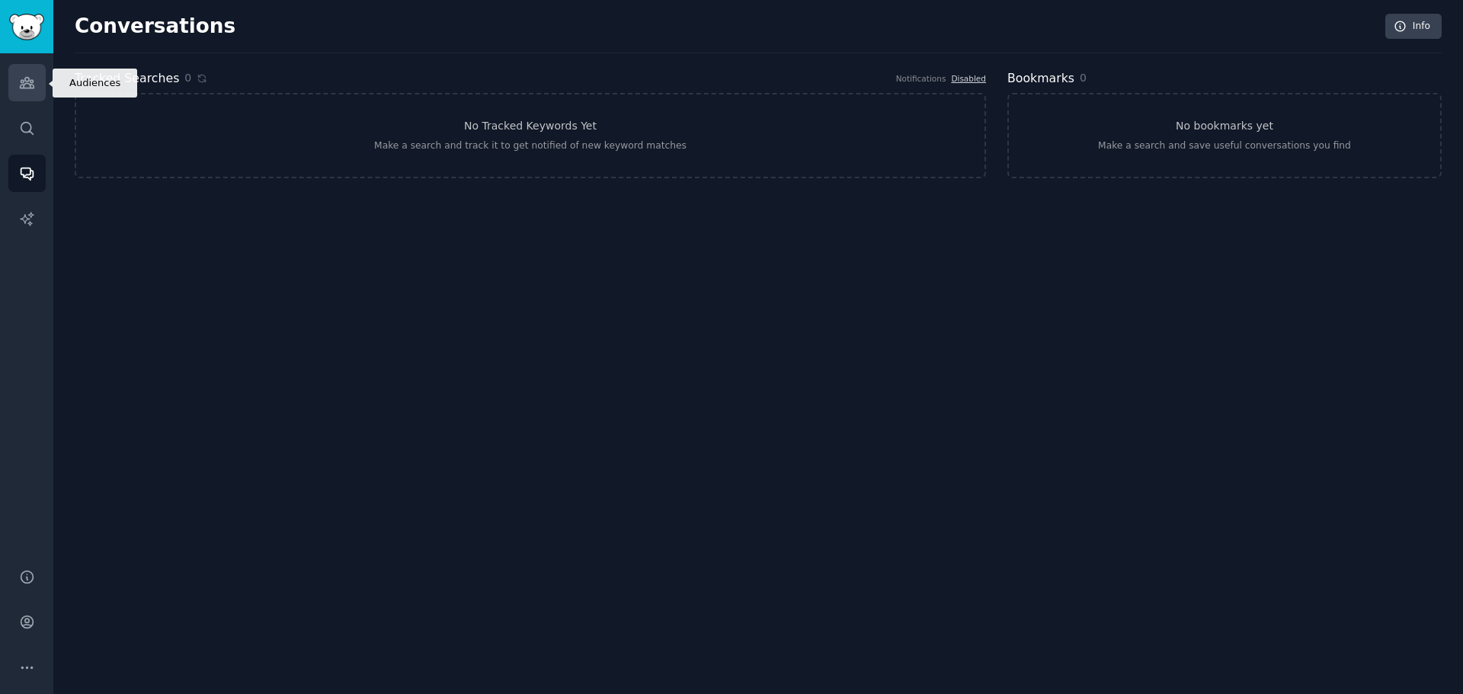
click at [24, 82] on icon "Sidebar" at bounding box center [27, 83] width 16 height 16
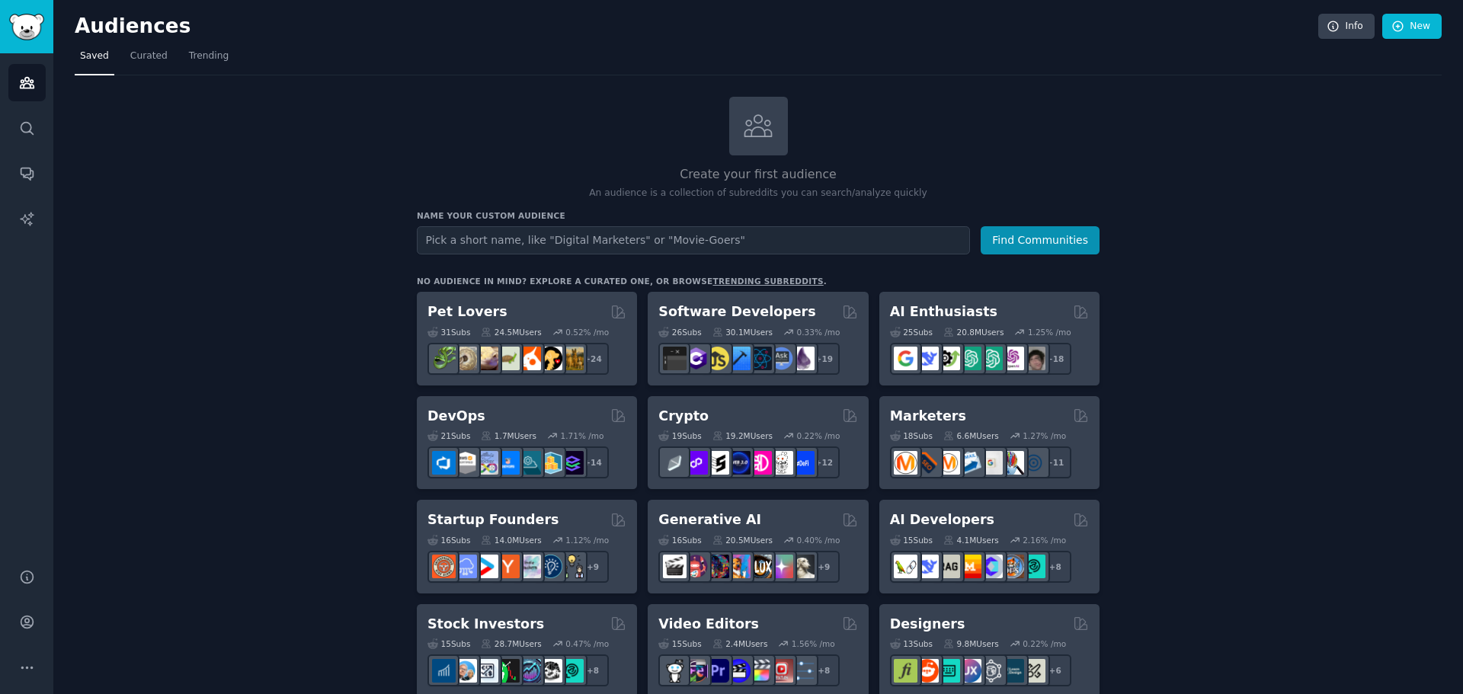
click at [464, 247] on input "text" at bounding box center [693, 240] width 553 height 28
type input "ozempic"
click at [981, 226] on button "Find Communities" at bounding box center [1040, 240] width 119 height 28
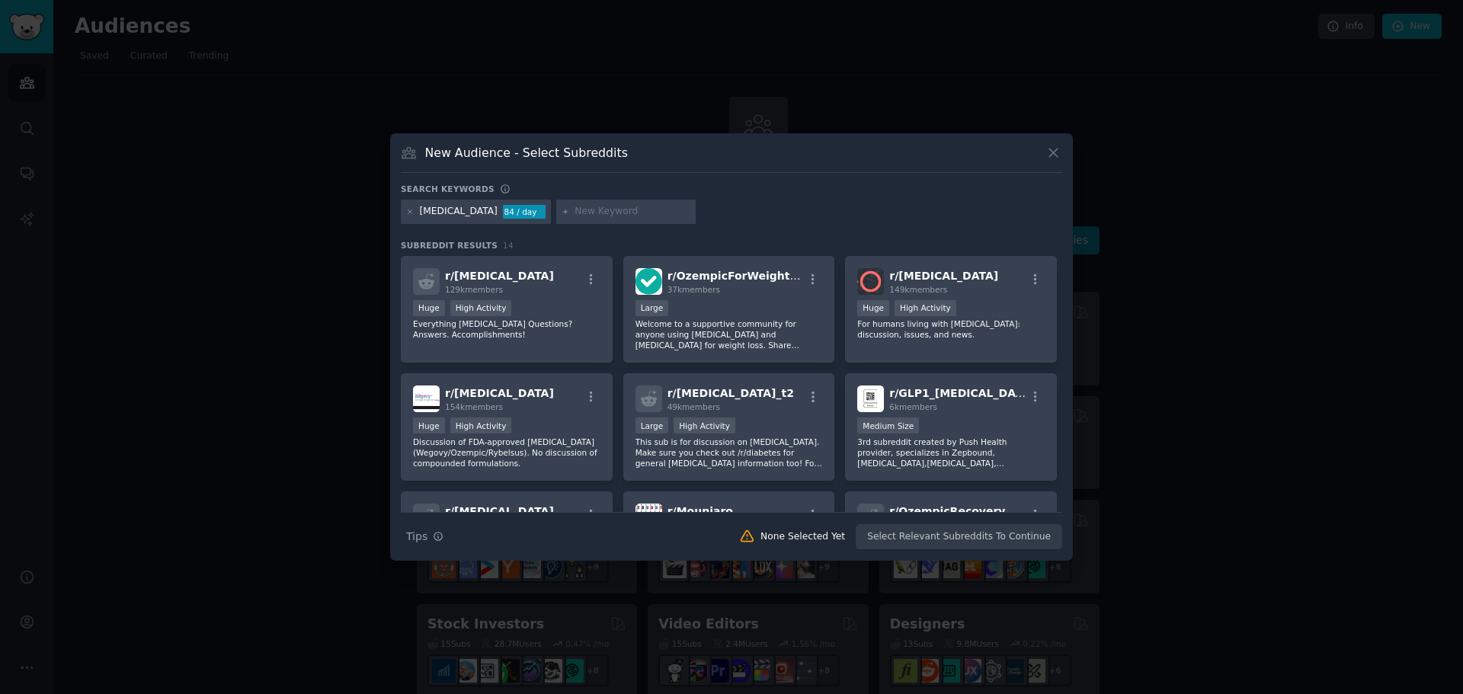
click at [503, 209] on div "84 / day" at bounding box center [524, 212] width 43 height 14
click at [592, 275] on icon "button" at bounding box center [591, 280] width 14 height 14
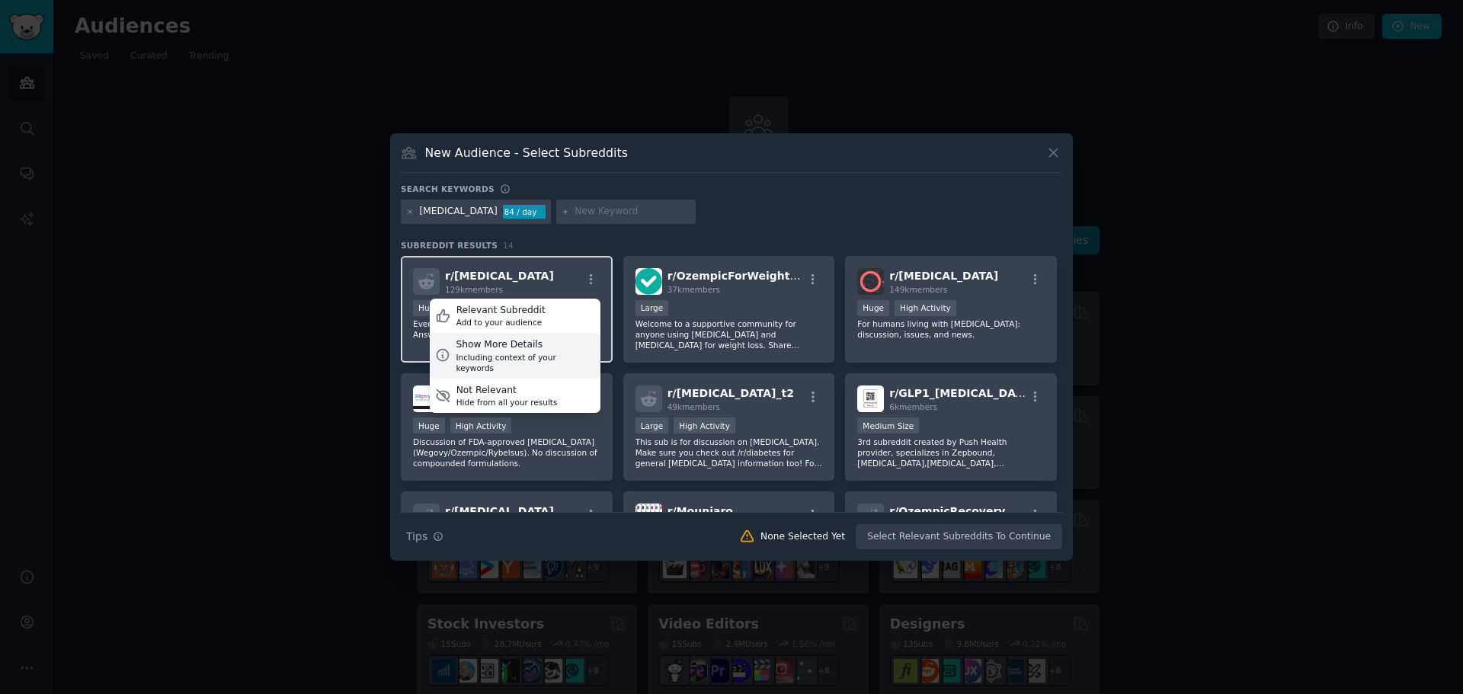
click at [555, 338] on div "Show More Details" at bounding box center [525, 345] width 139 height 14
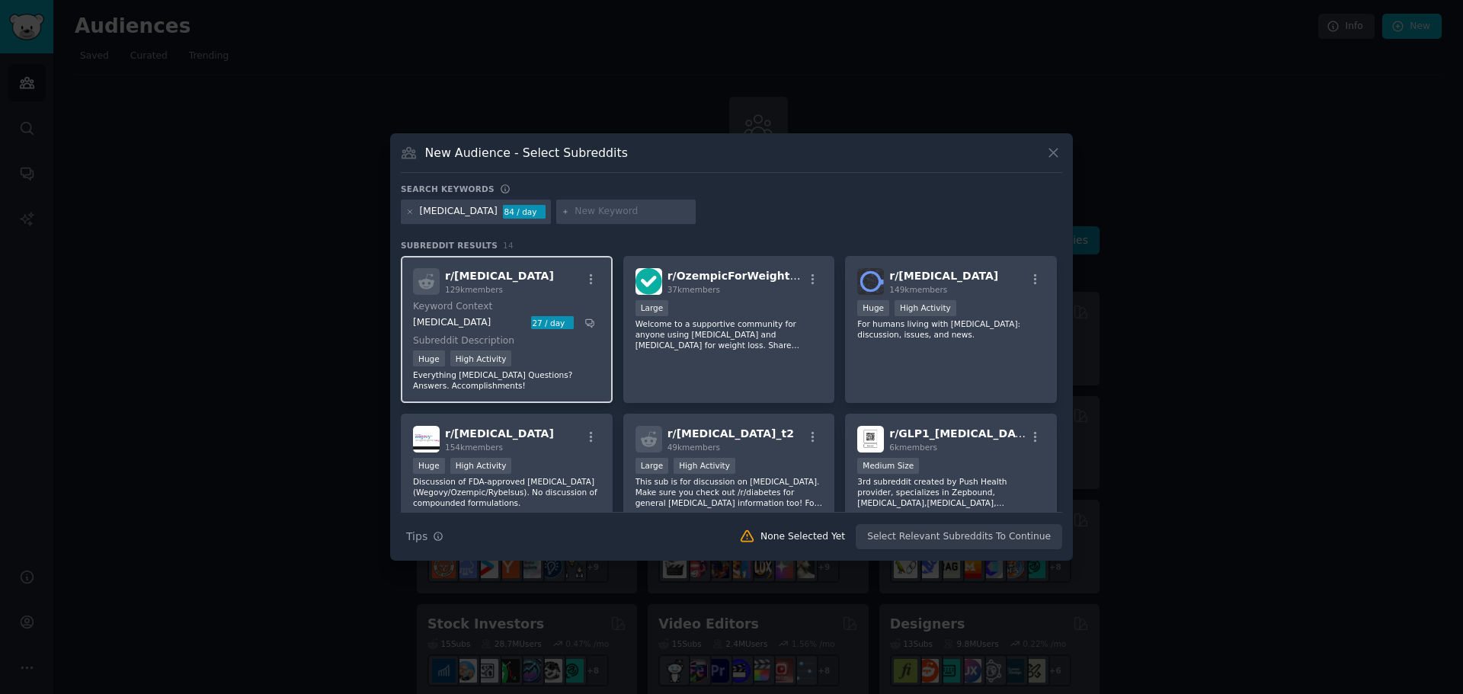
click at [542, 281] on div "r/ Ozempic 129k members" at bounding box center [506, 281] width 187 height 27
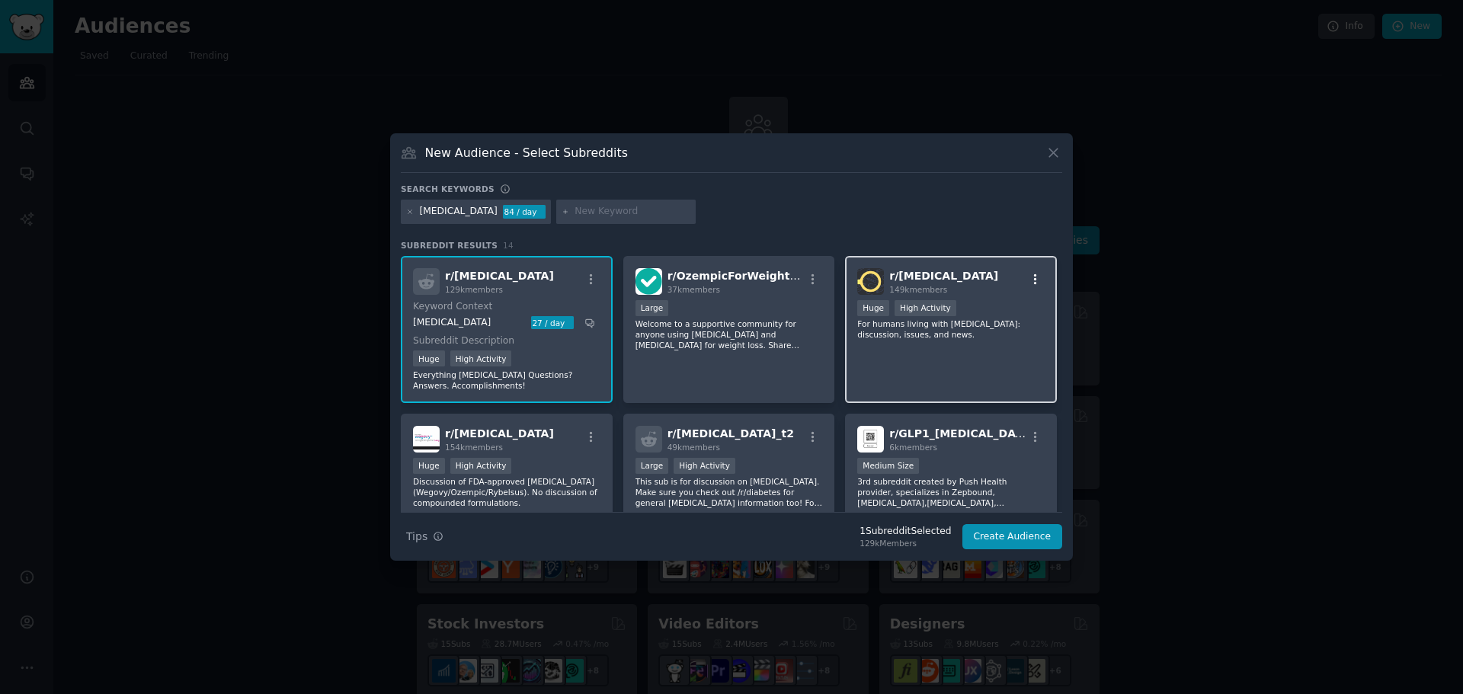
click at [1026, 280] on button "button" at bounding box center [1035, 280] width 19 height 14
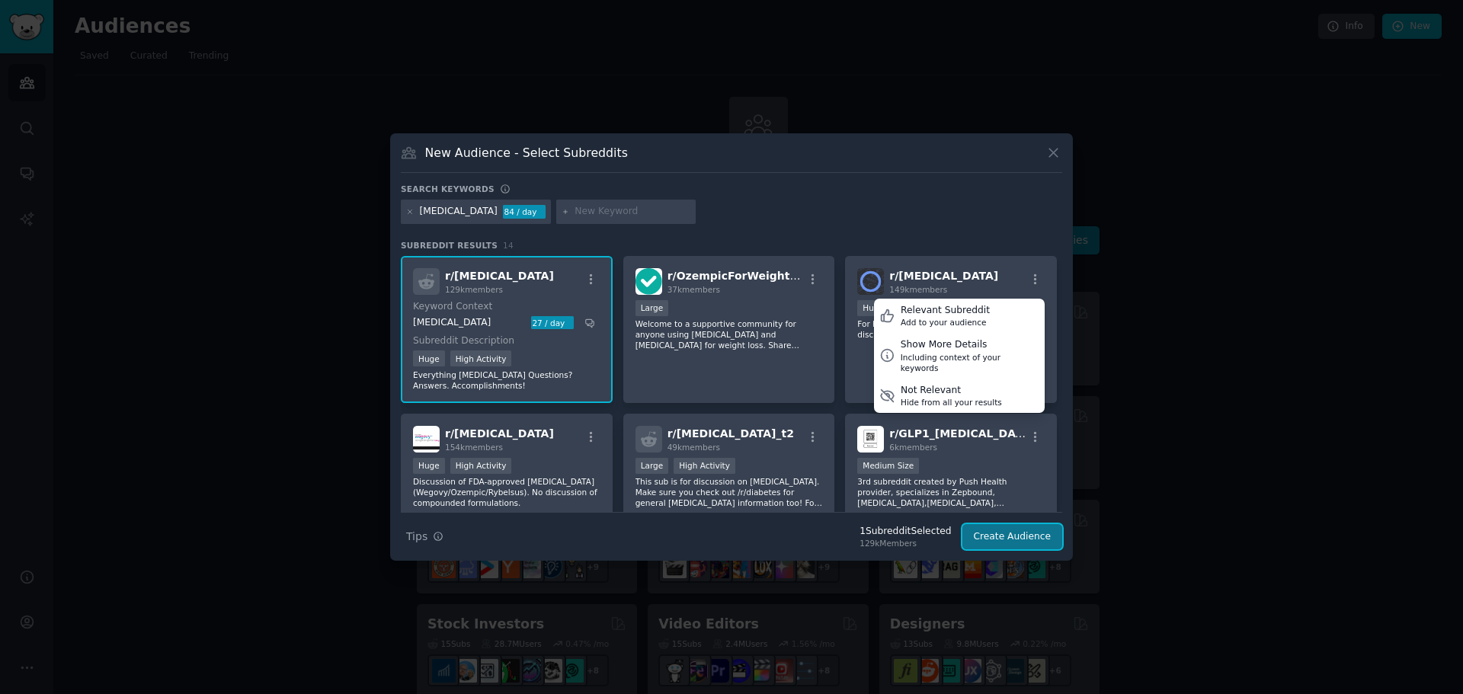
click at [1010, 534] on button "Create Audience" at bounding box center [1012, 537] width 101 height 26
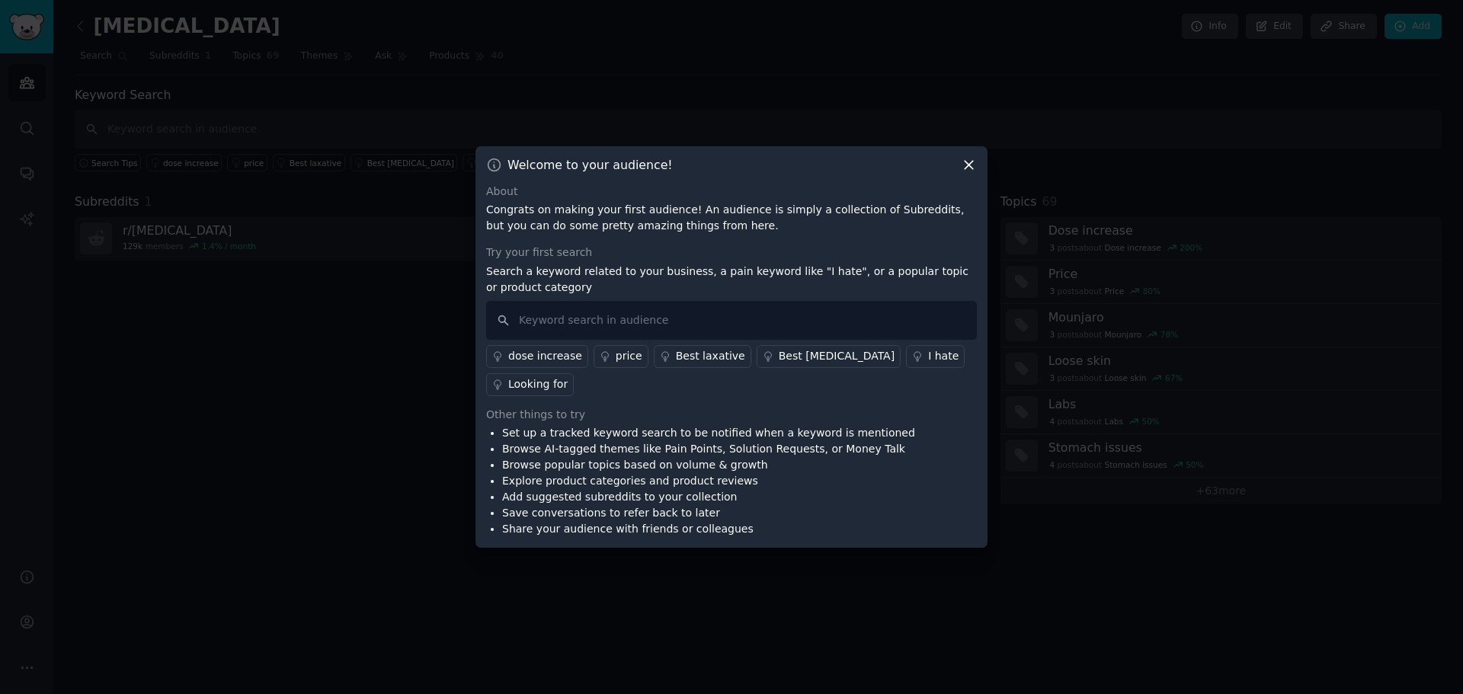
click at [967, 173] on icon at bounding box center [969, 165] width 16 height 16
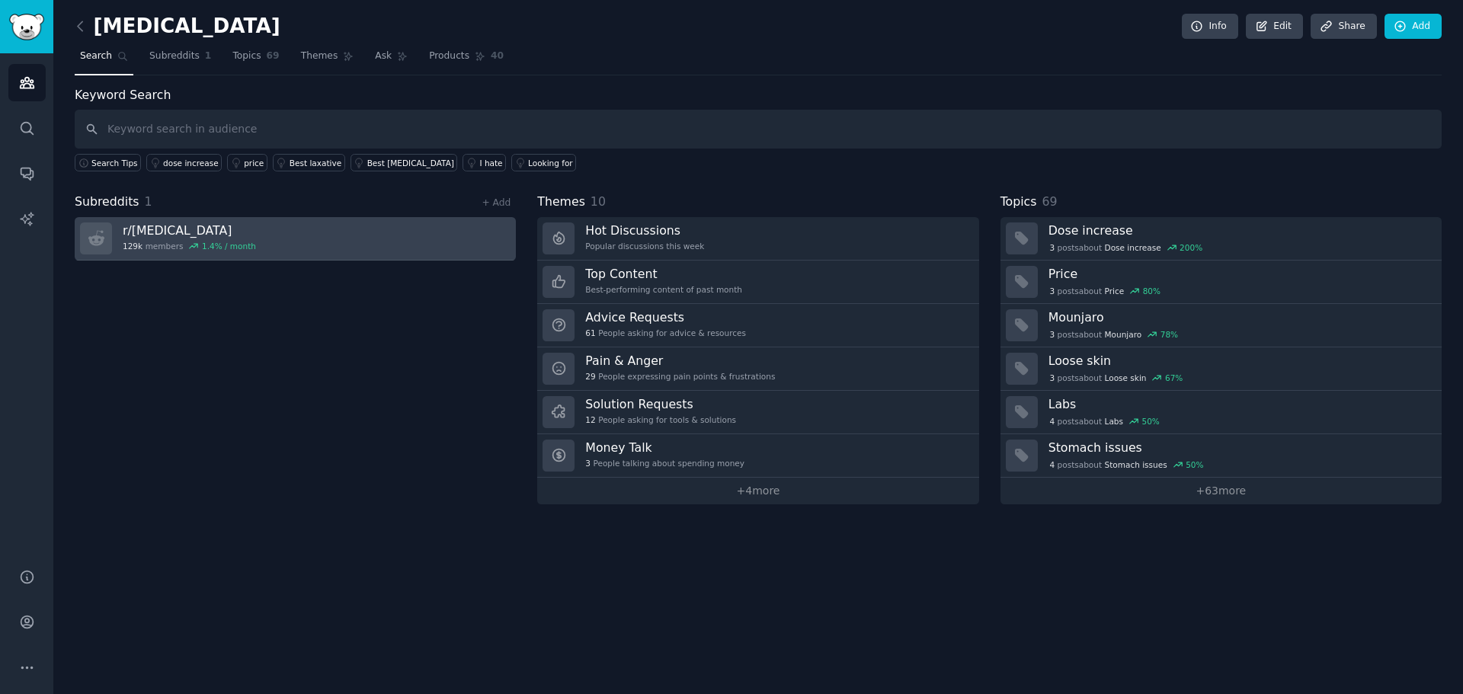
click at [379, 247] on link "r/ Ozempic 129k members 1.4 % / month" at bounding box center [295, 238] width 441 height 43
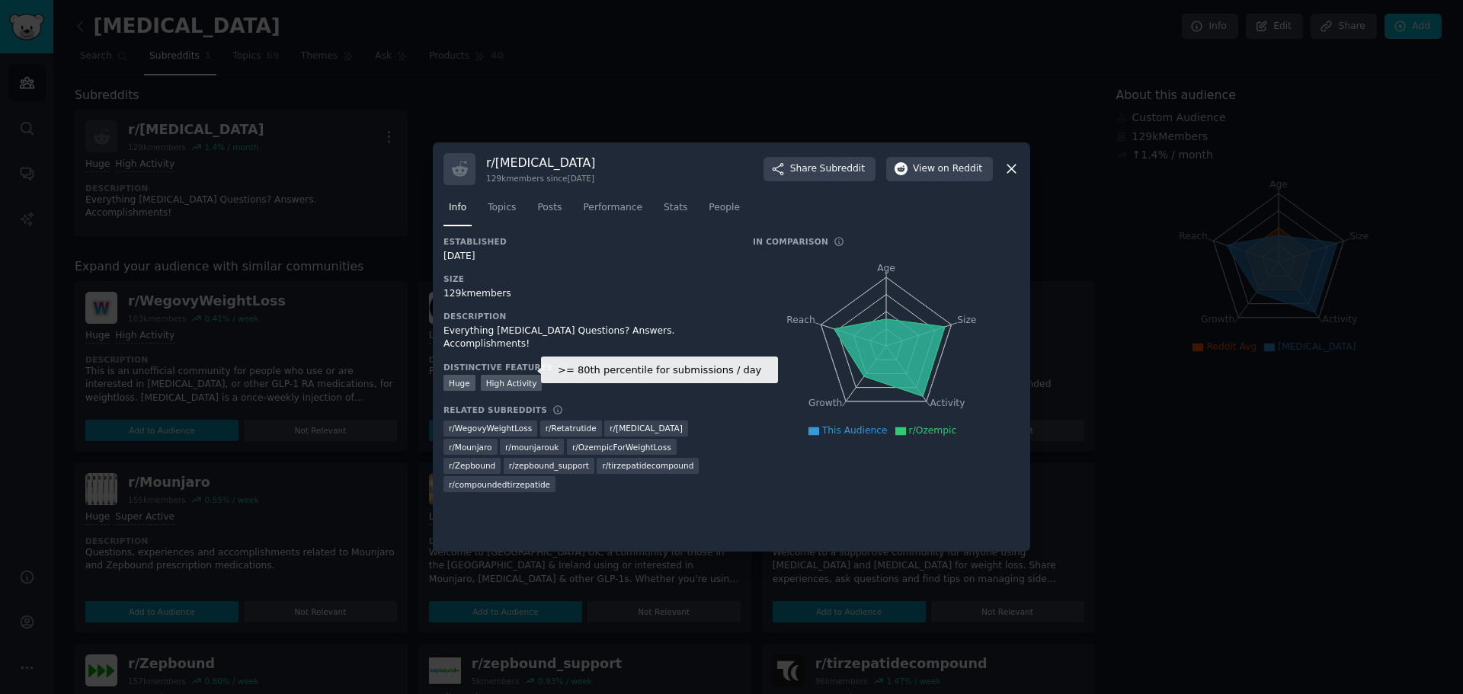
click at [517, 375] on div "High Activity" at bounding box center [512, 383] width 62 height 16
click at [632, 203] on span "Performance" at bounding box center [612, 208] width 59 height 14
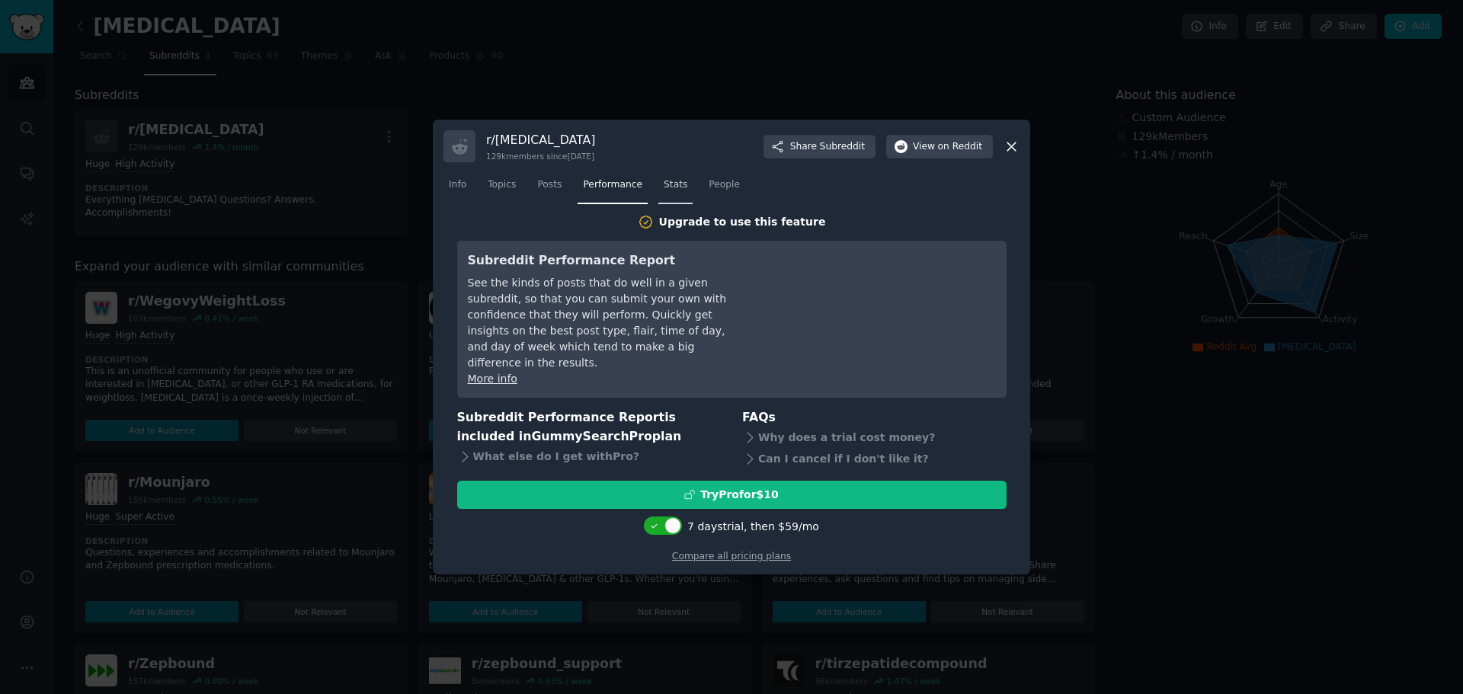
click at [664, 184] on link "Stats" at bounding box center [675, 188] width 34 height 31
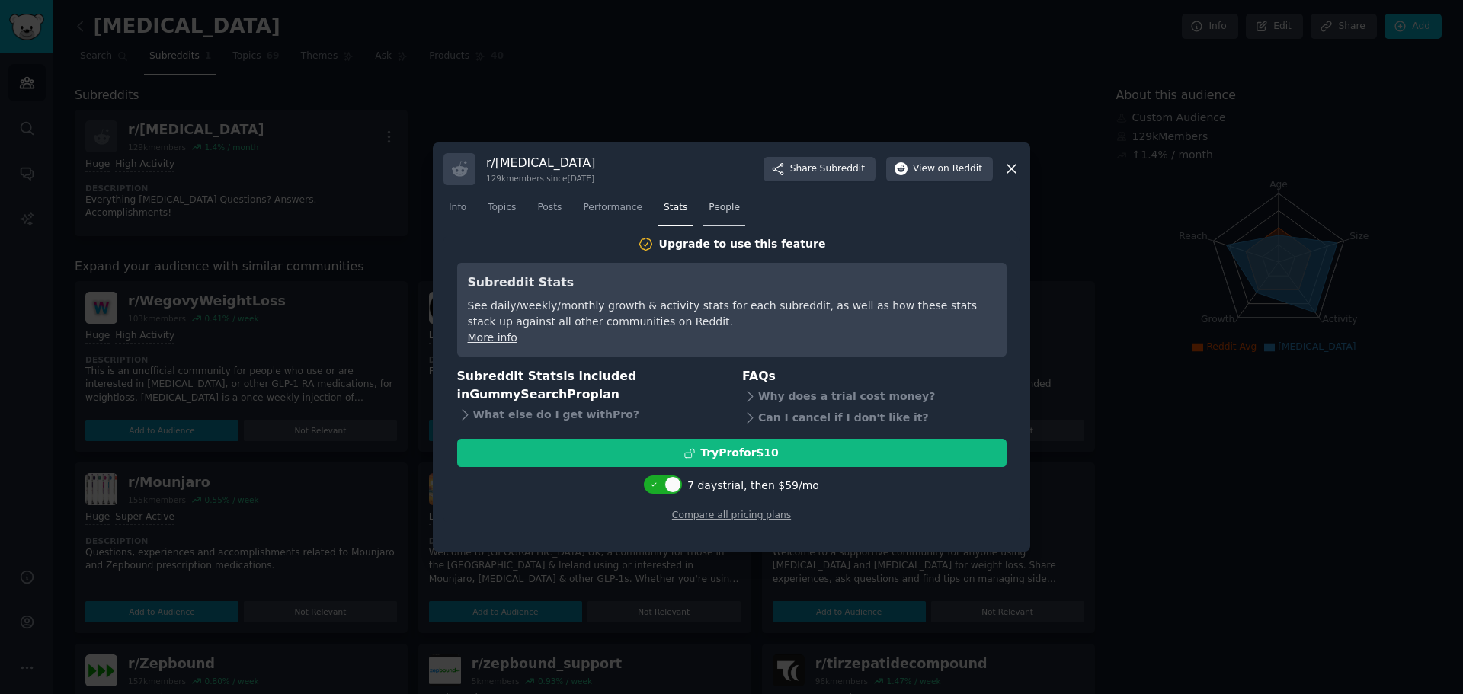
click at [725, 219] on link "People" at bounding box center [724, 211] width 42 height 31
click at [622, 209] on span "Performance" at bounding box center [612, 208] width 59 height 14
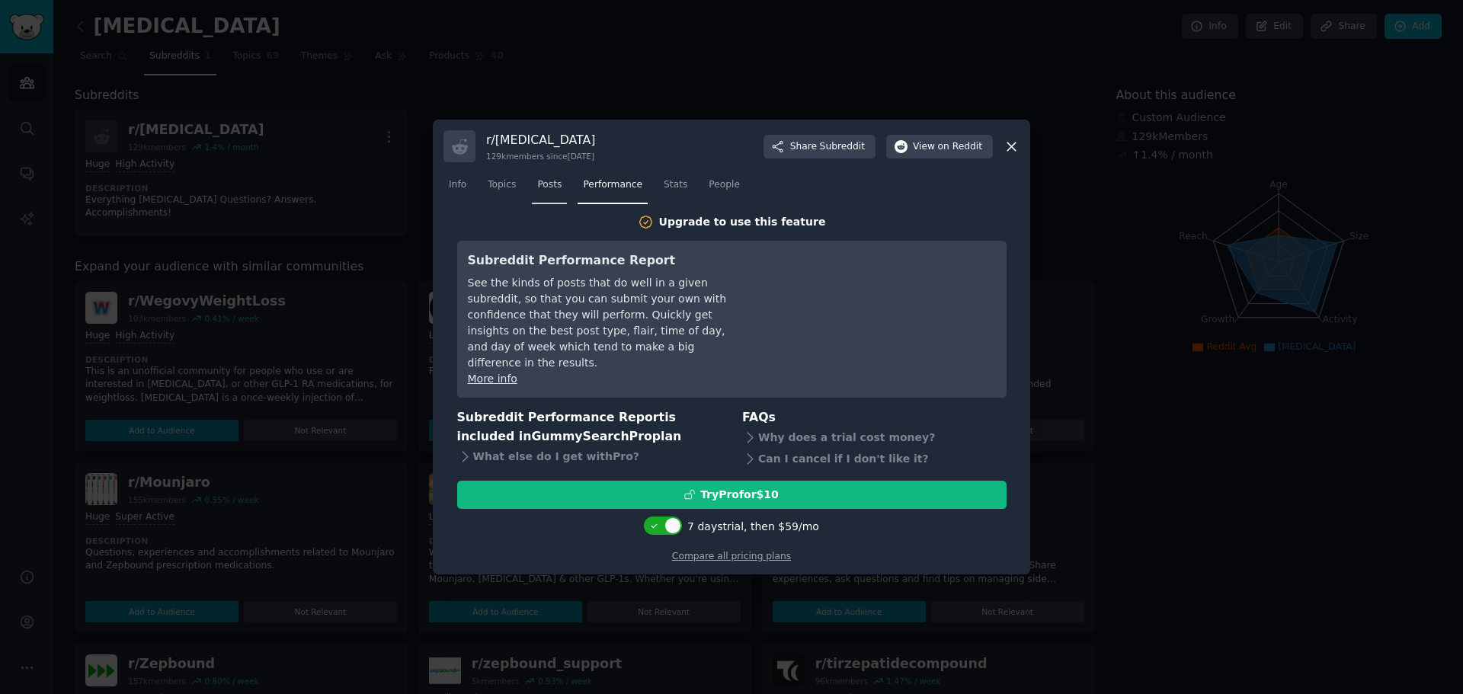
click at [542, 192] on span "Posts" at bounding box center [549, 185] width 24 height 14
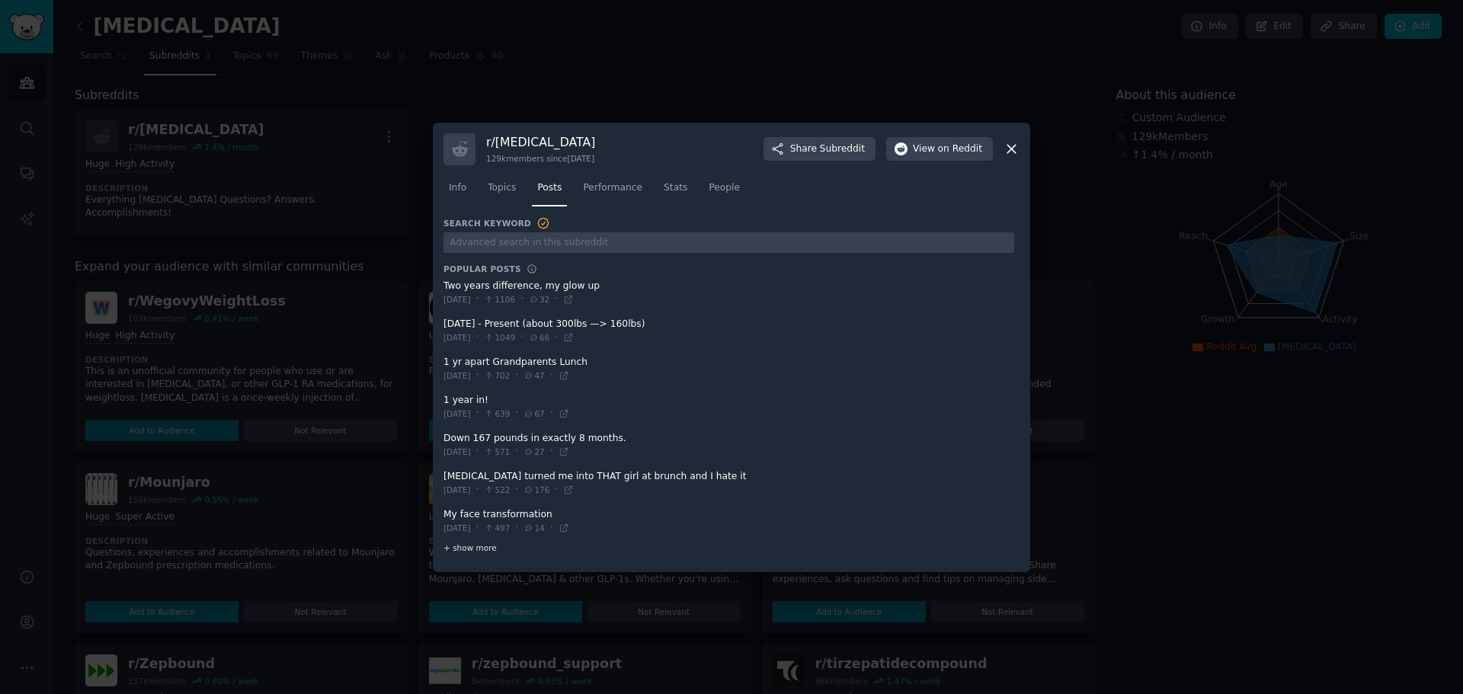
click at [478, 546] on span "+ show more" at bounding box center [469, 547] width 53 height 11
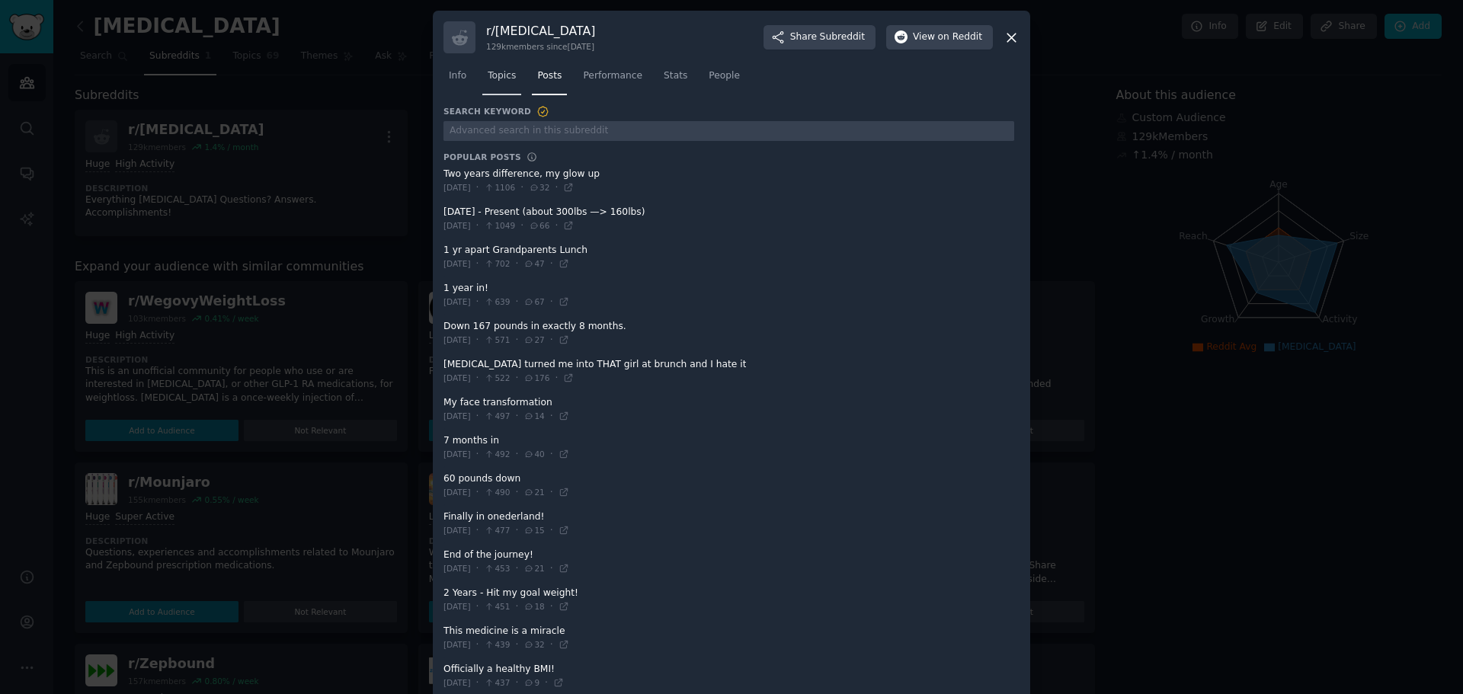
click at [508, 73] on span "Topics" at bounding box center [502, 76] width 28 height 14
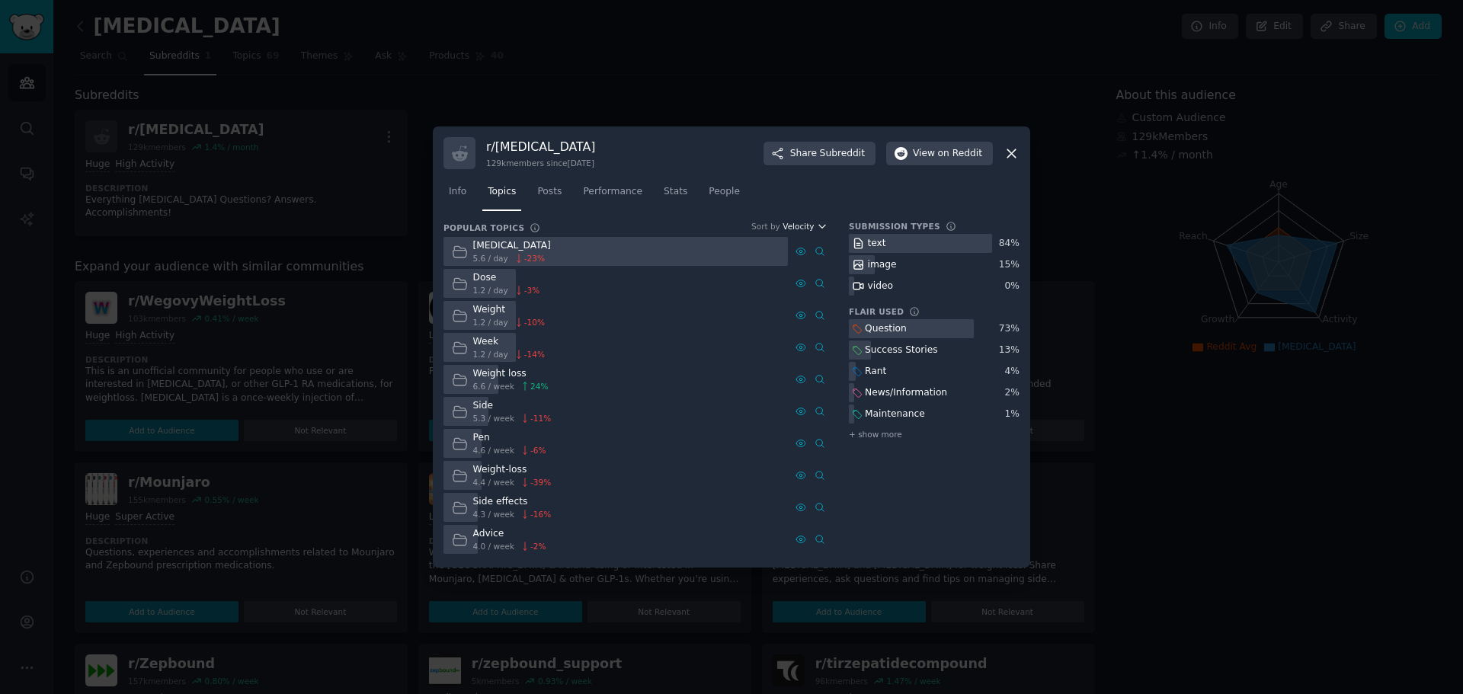
click at [811, 226] on span "Velocity" at bounding box center [798, 226] width 31 height 11
click at [450, 187] on span "Info" at bounding box center [458, 192] width 18 height 14
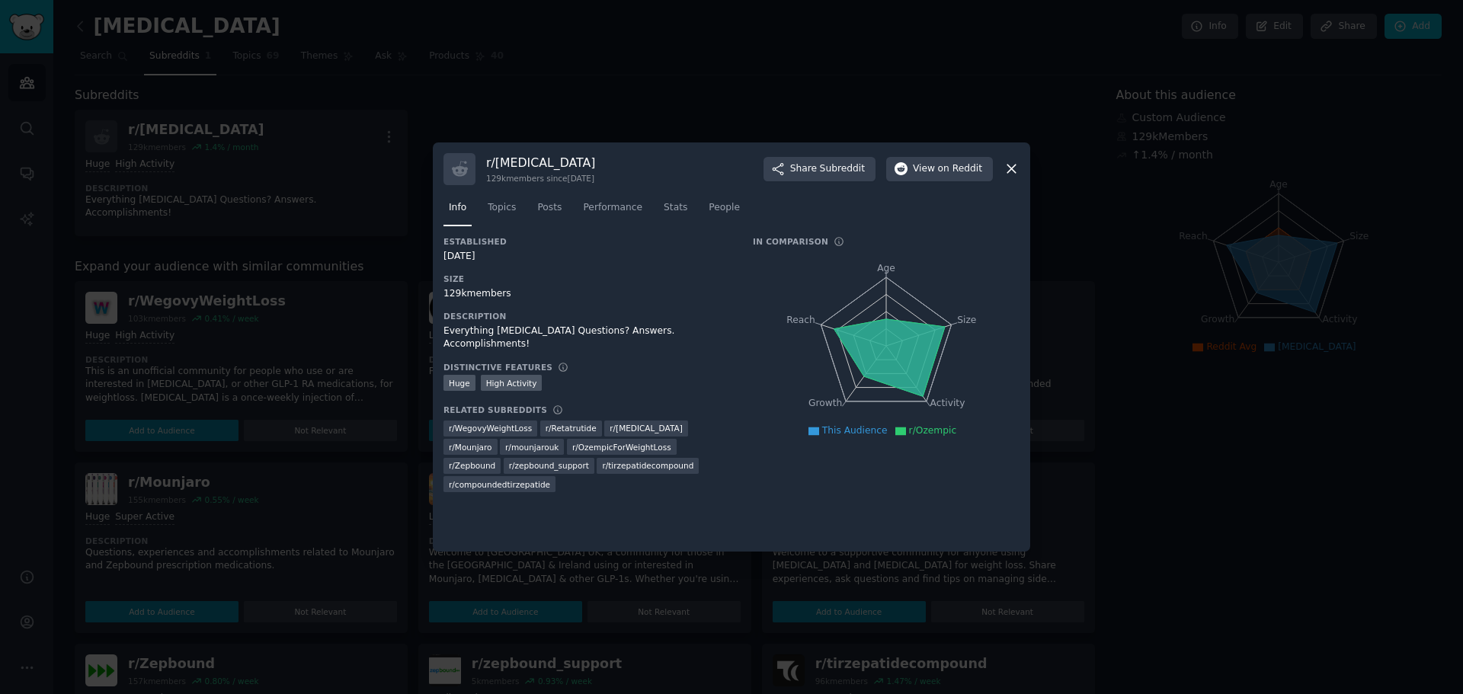
click at [1008, 171] on icon at bounding box center [1011, 169] width 16 height 16
